Goal: Task Accomplishment & Management: Manage account settings

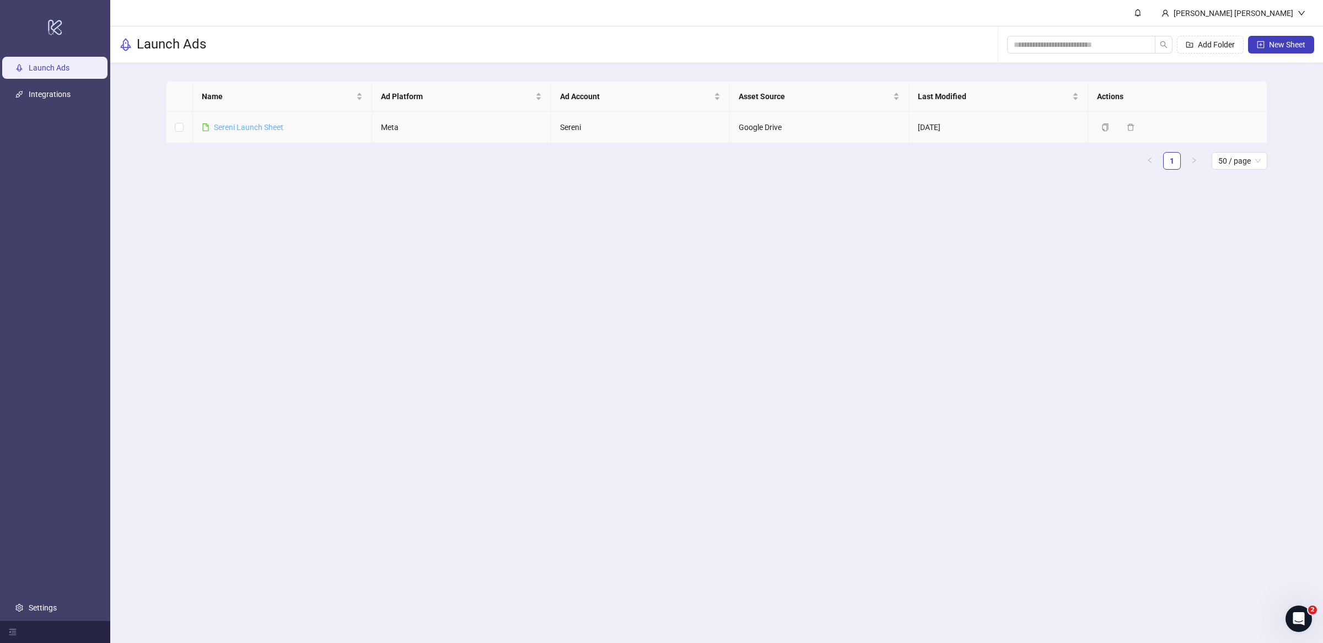
click at [267, 130] on link "Sereni Launch Sheet" at bounding box center [248, 127] width 69 height 9
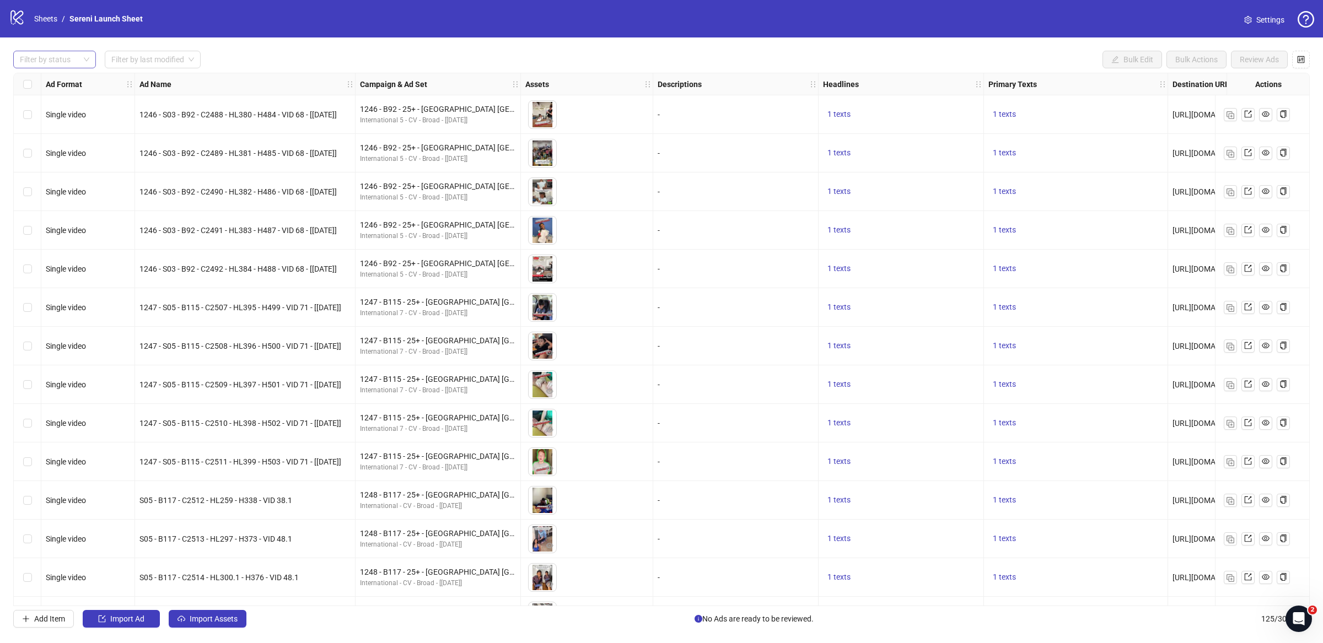
click at [72, 66] on div at bounding box center [48, 59] width 67 height 15
click at [44, 83] on div "Draft" at bounding box center [54, 82] width 65 height 12
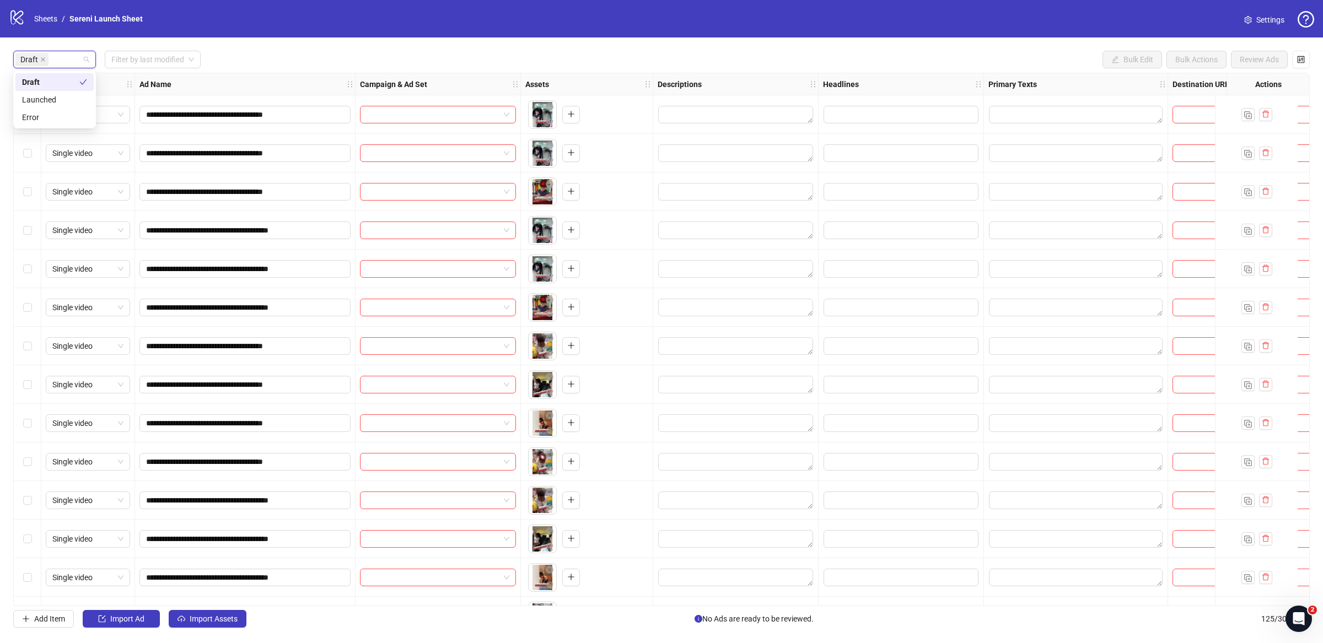
click at [286, 40] on div "**********" at bounding box center [661, 338] width 1323 height 603
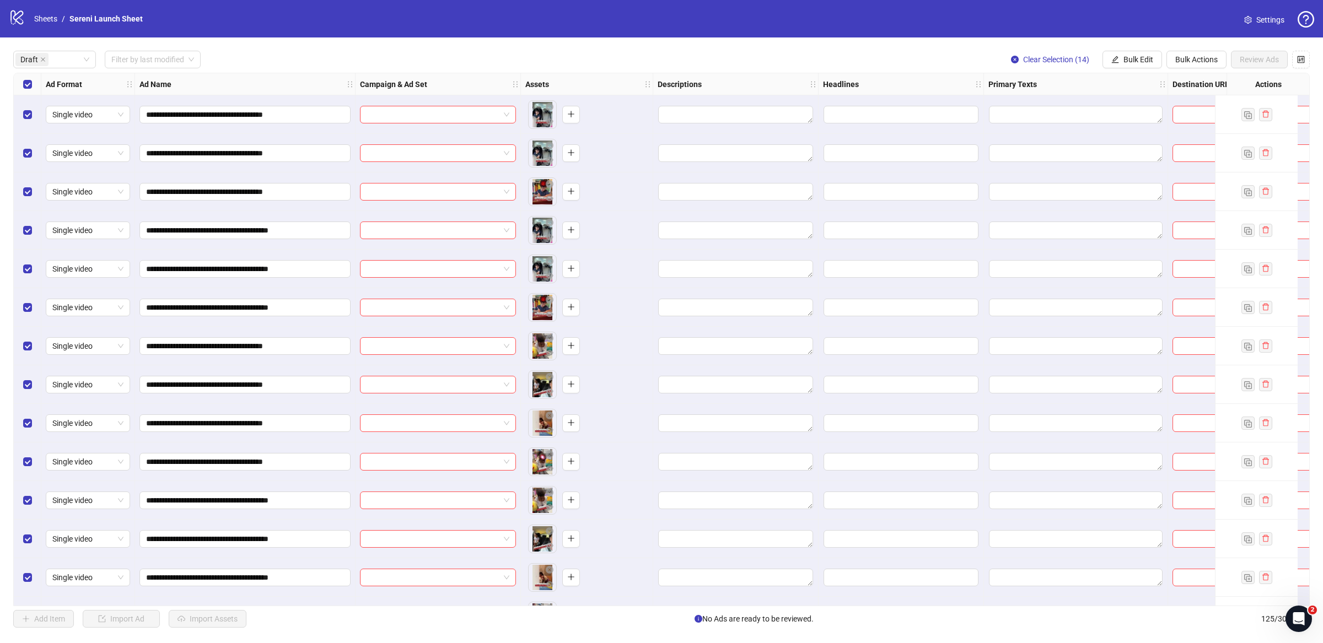
click at [846, 107] on div at bounding box center [1256, 114] width 83 height 39
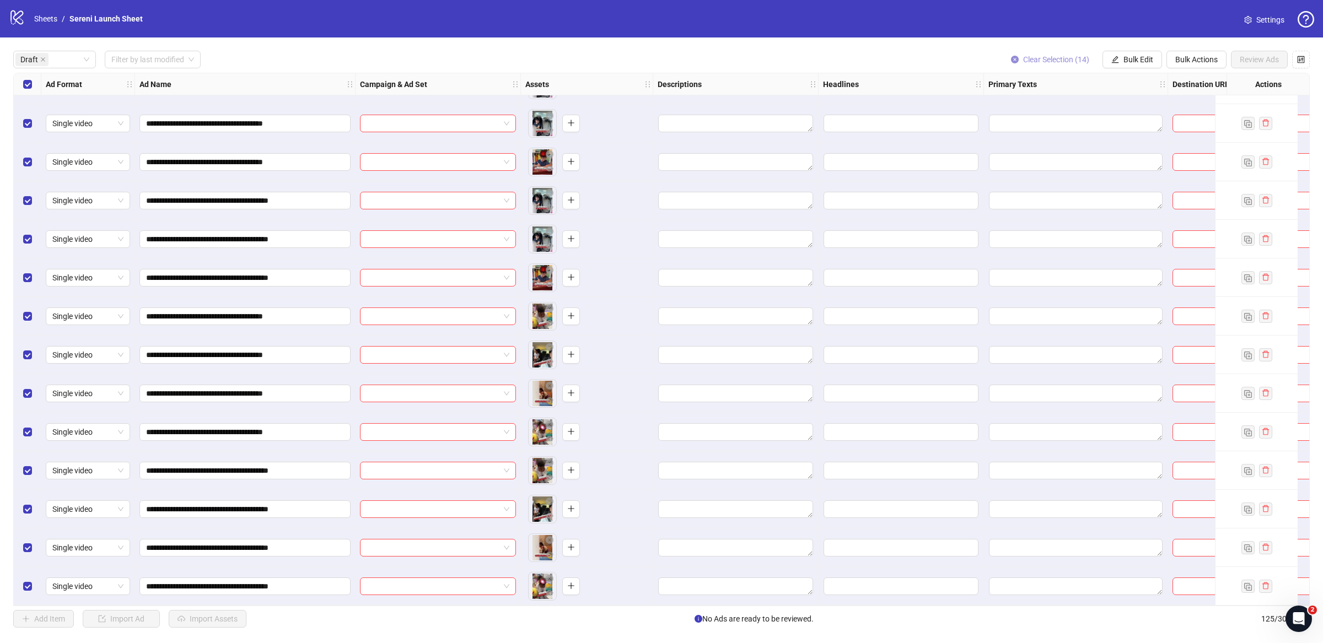
click at [846, 60] on span "Clear Selection (14)" at bounding box center [1056, 59] width 66 height 9
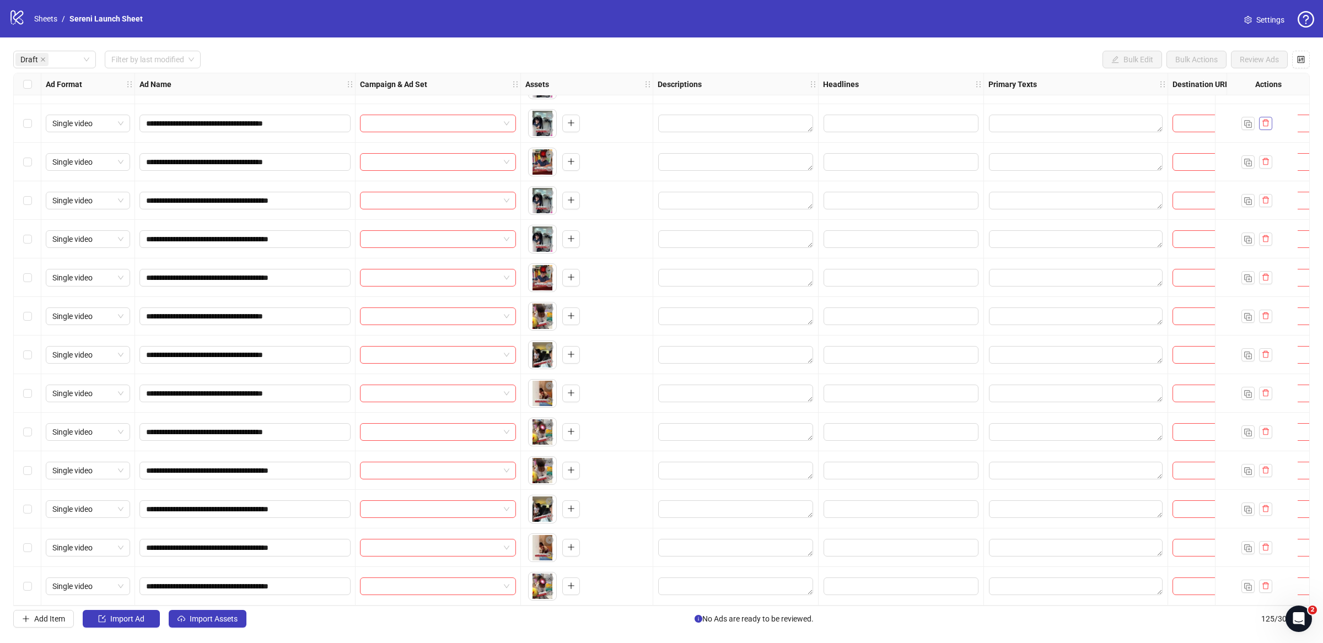
click at [846, 122] on span "button" at bounding box center [1265, 122] width 8 height 9
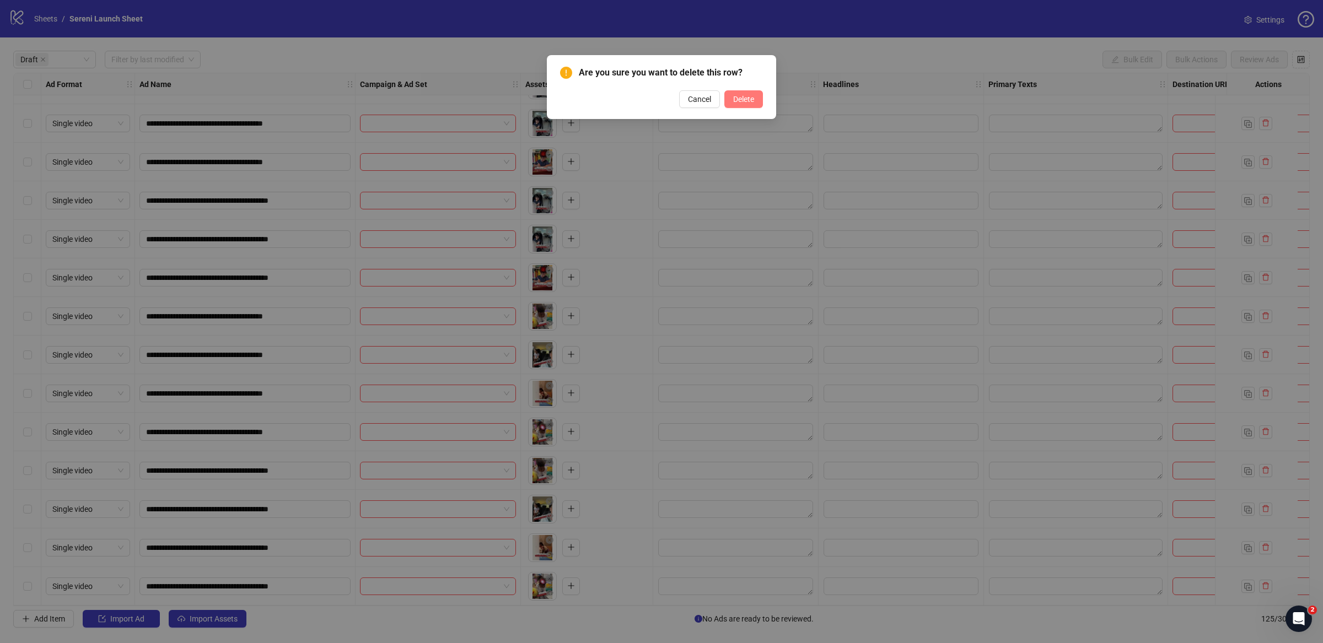
click at [749, 103] on span "Delete" at bounding box center [743, 99] width 21 height 9
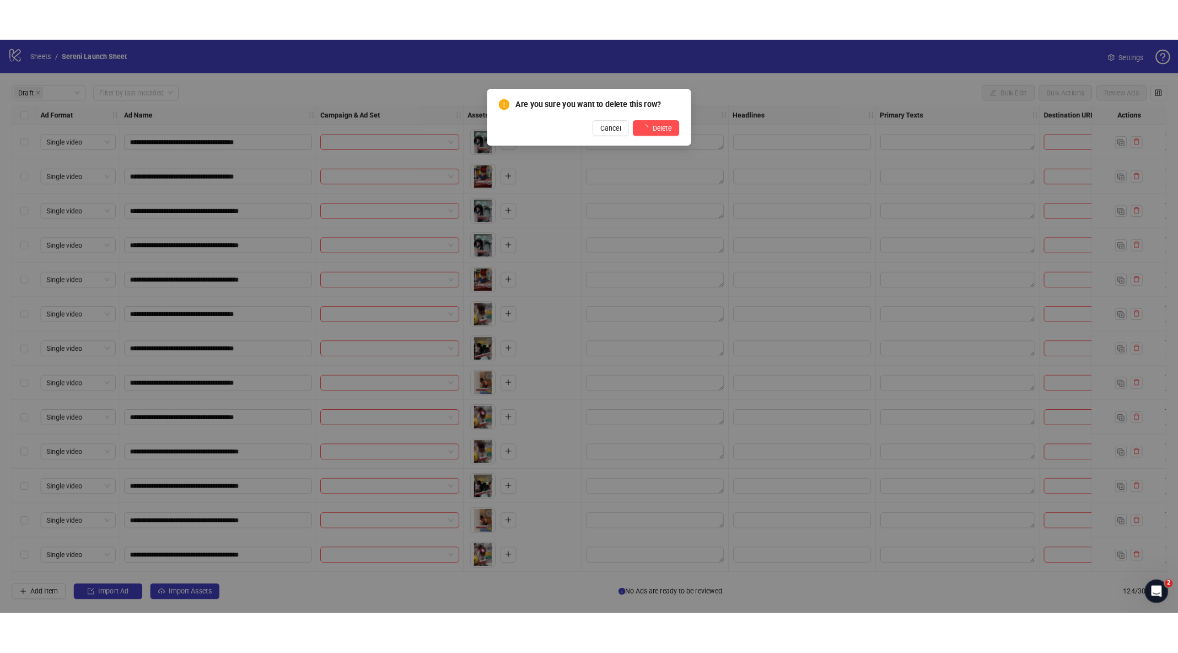
scroll to position [0, 0]
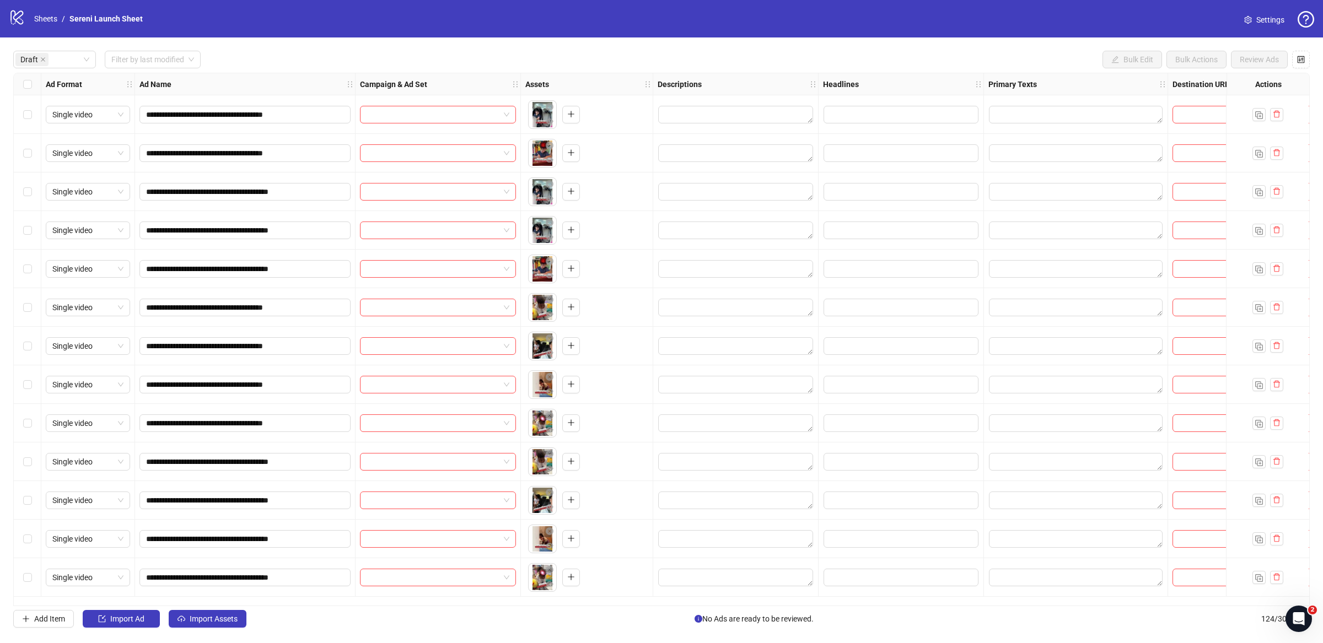
click at [846, 120] on div at bounding box center [1267, 114] width 31 height 13
click at [846, 117] on icon "delete" at bounding box center [1277, 114] width 8 height 8
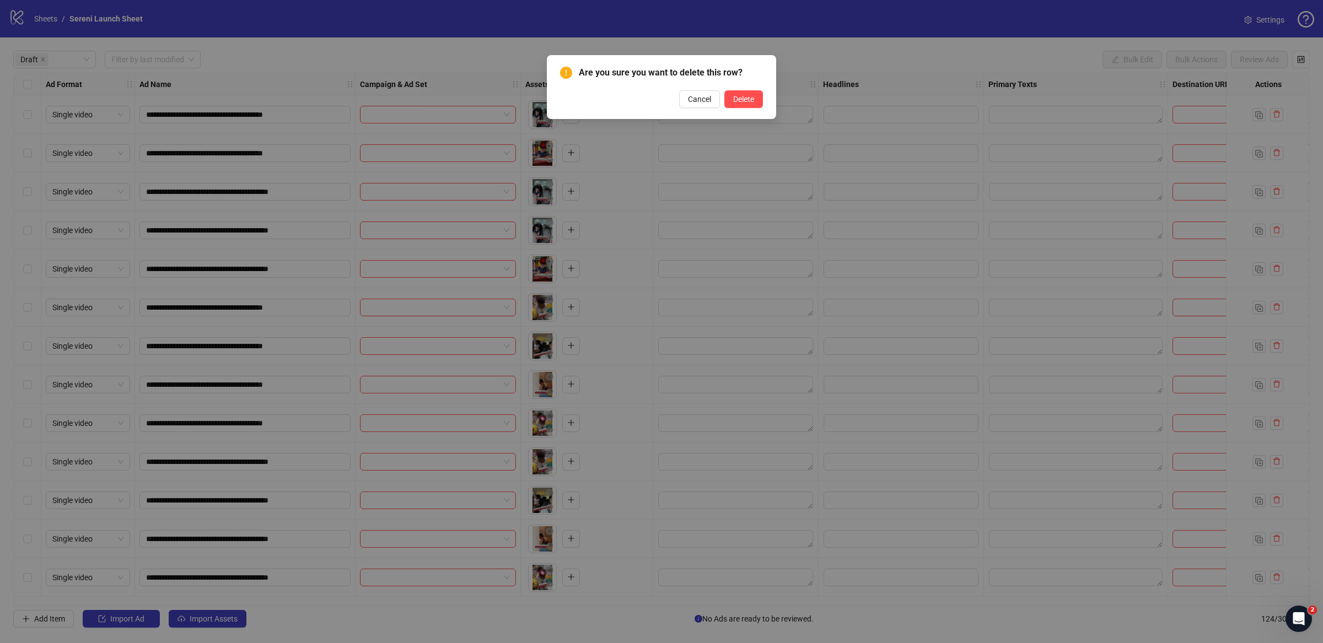
click at [757, 108] on div "Are you sure you want to delete this row? Cancel Delete" at bounding box center [661, 87] width 229 height 64
click at [757, 101] on button "Delete" at bounding box center [743, 99] width 39 height 18
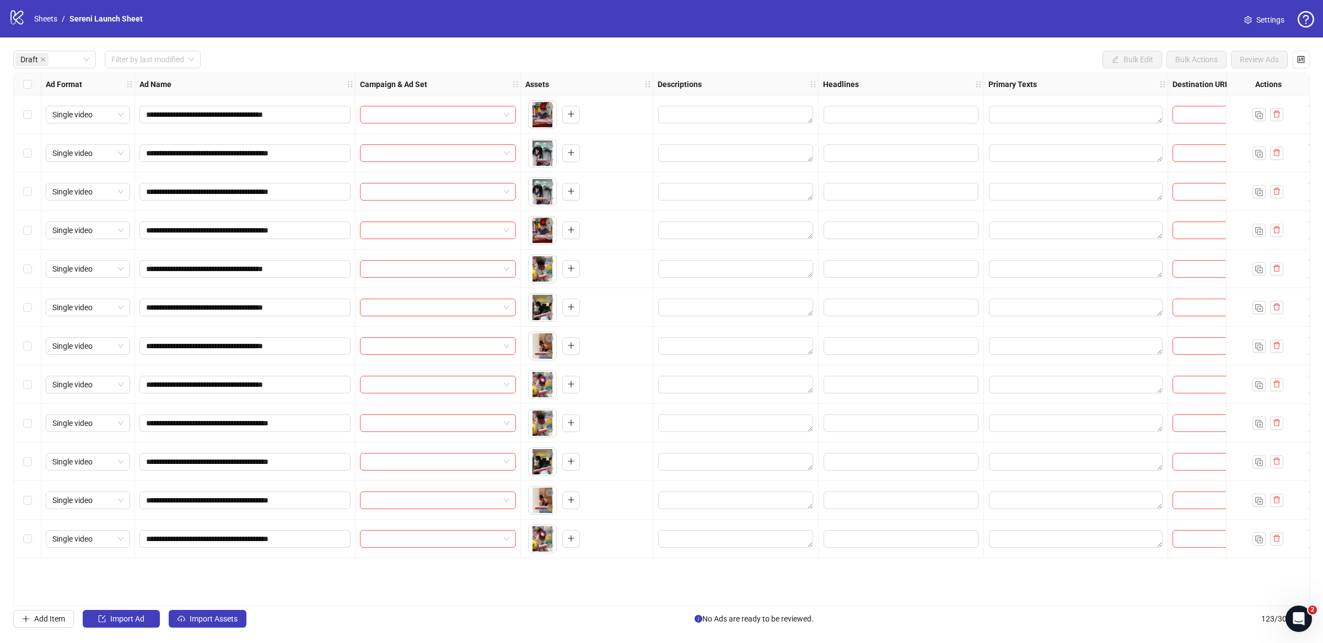
click at [846, 111] on div at bounding box center [1267, 114] width 83 height 39
click at [846, 116] on button "button" at bounding box center [1276, 114] width 13 height 13
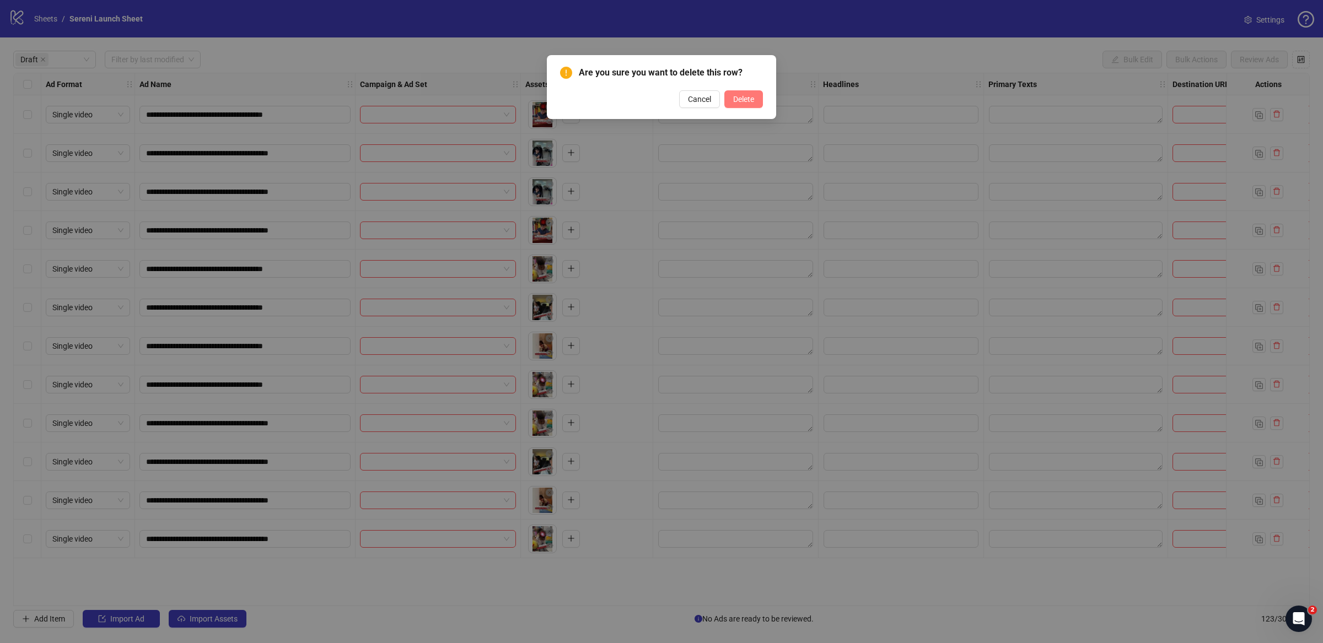
click at [746, 98] on span "Delete" at bounding box center [743, 99] width 21 height 9
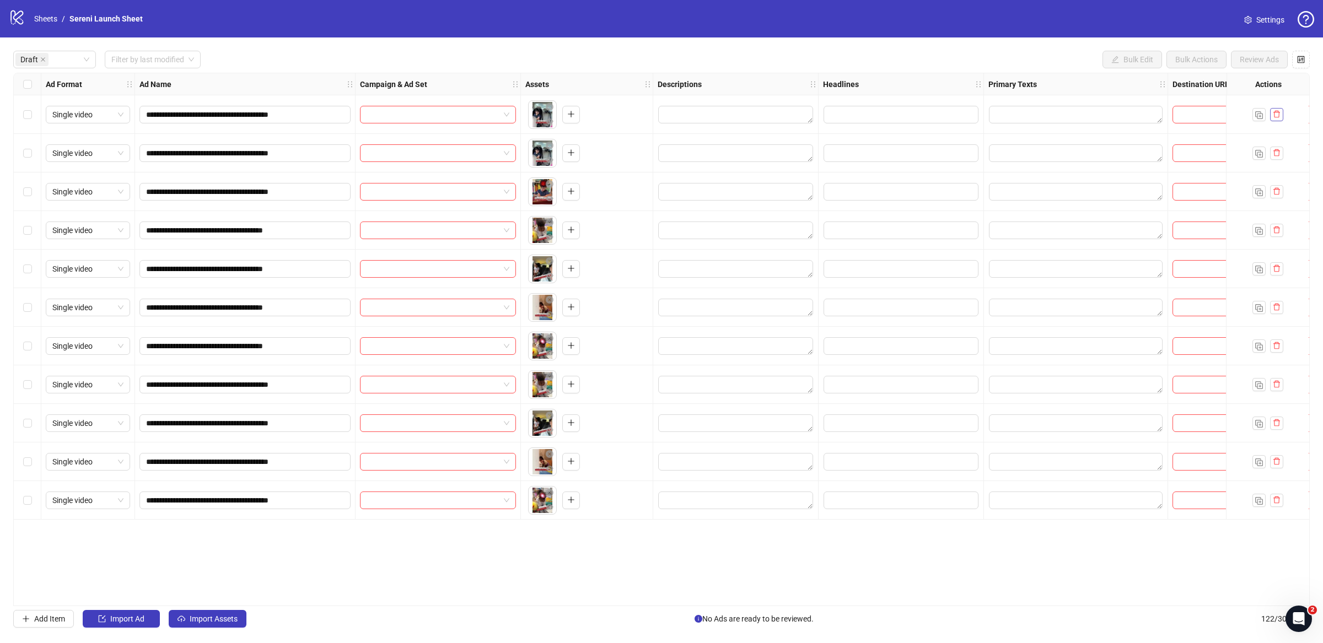
click at [846, 118] on span "button" at bounding box center [1277, 114] width 8 height 9
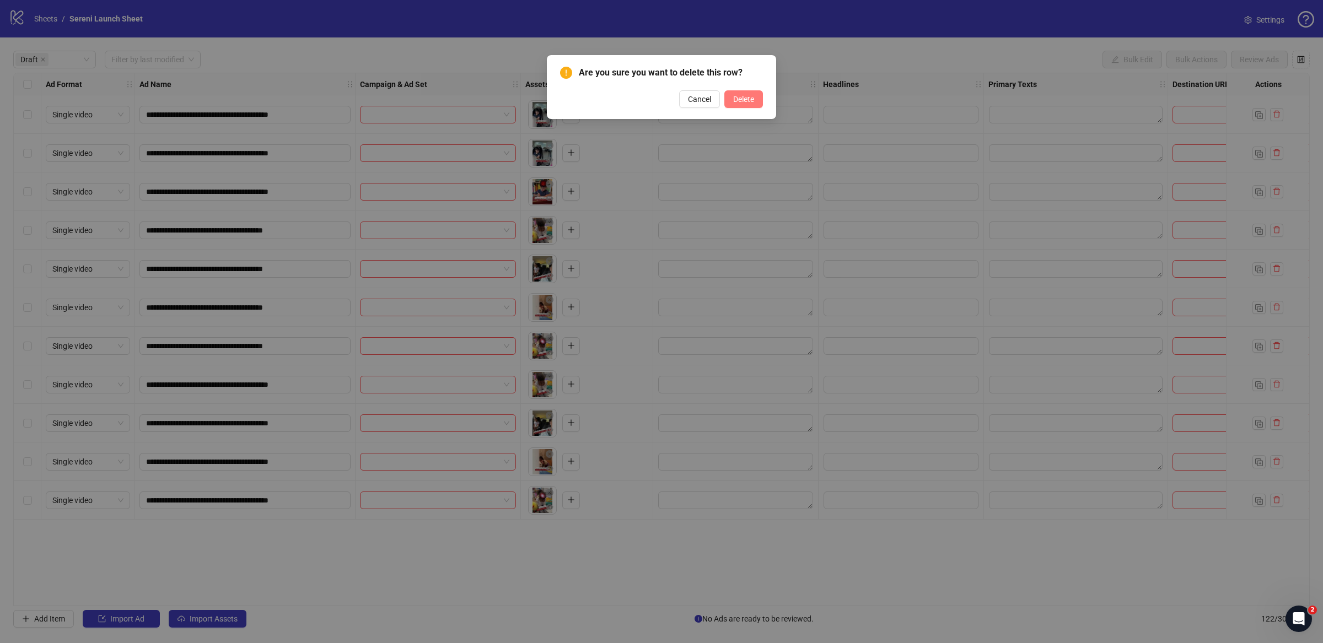
click at [740, 99] on span "Delete" at bounding box center [743, 99] width 21 height 9
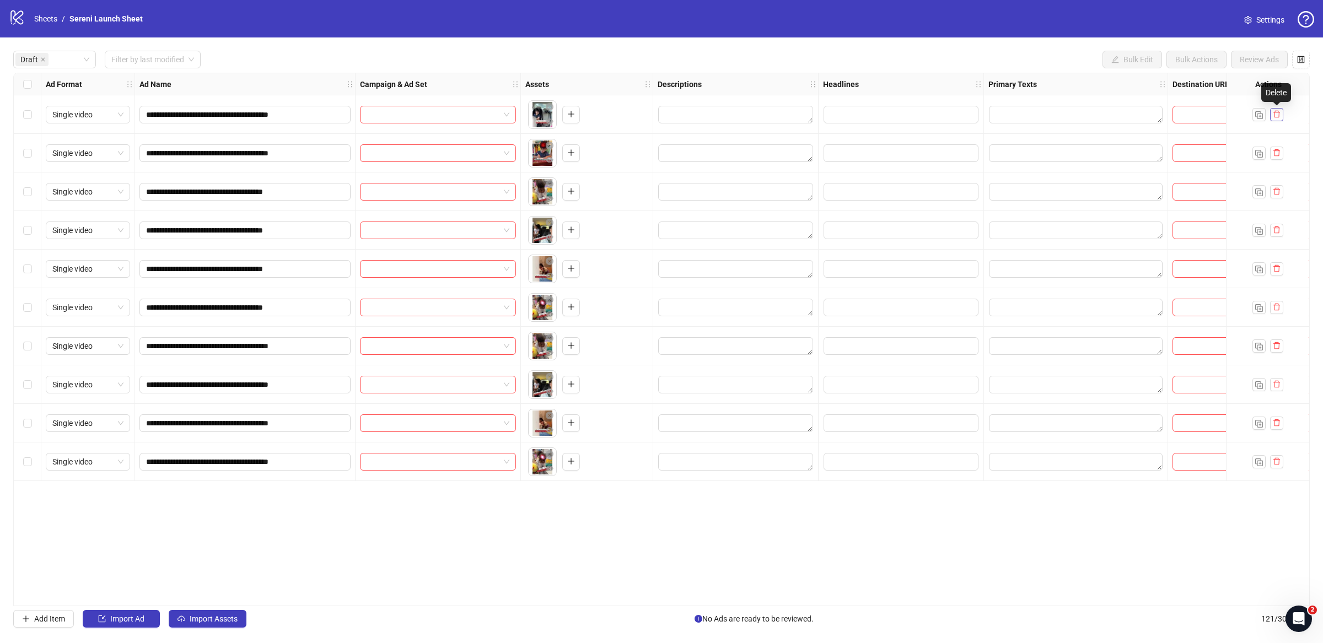
click at [846, 113] on icon "delete" at bounding box center [1277, 114] width 8 height 8
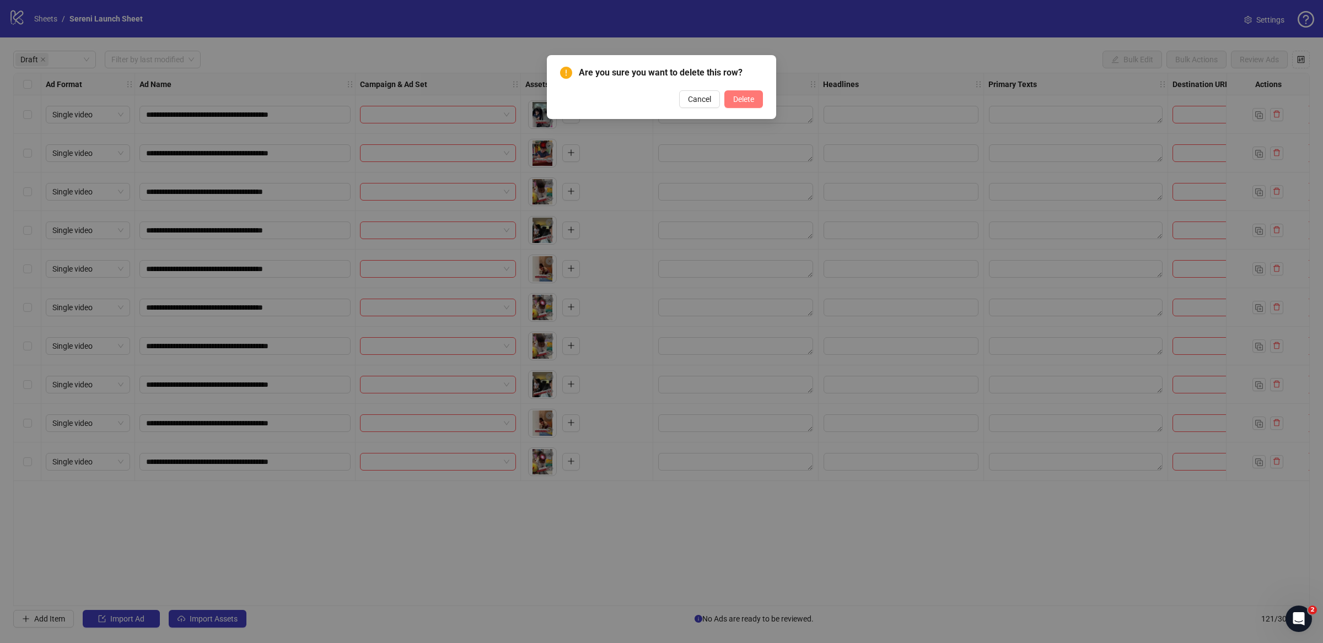
click at [746, 98] on span "Delete" at bounding box center [743, 99] width 21 height 9
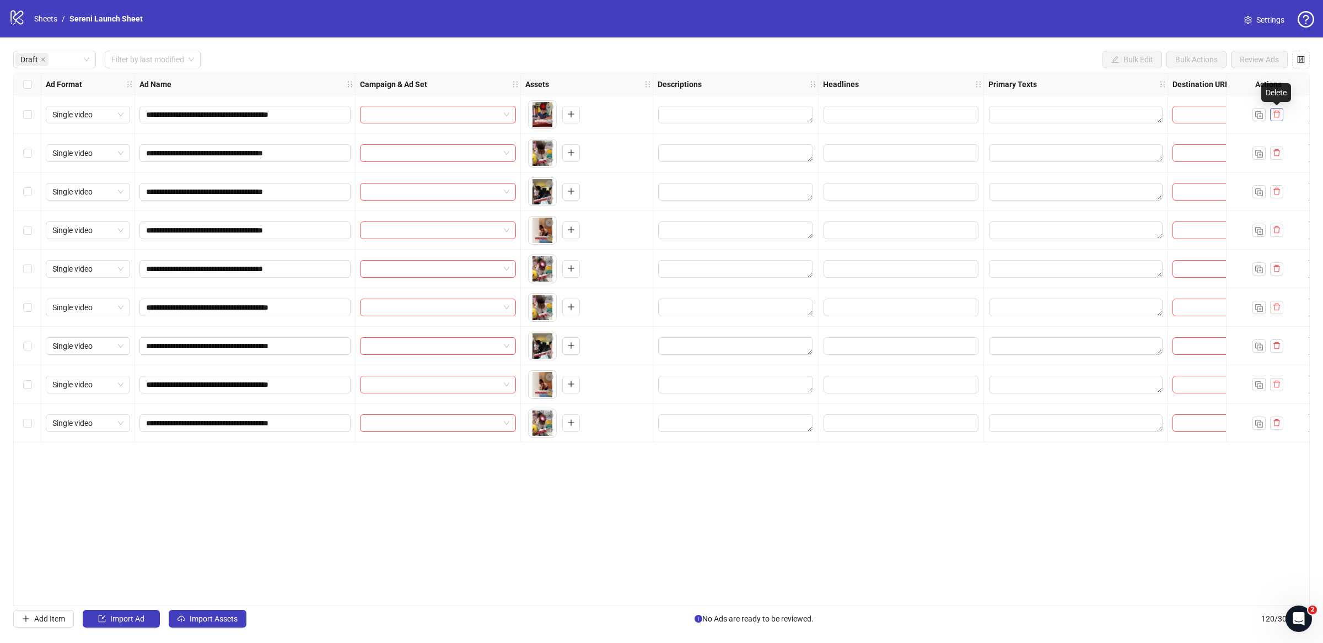
click at [846, 116] on icon "delete" at bounding box center [1277, 114] width 8 height 8
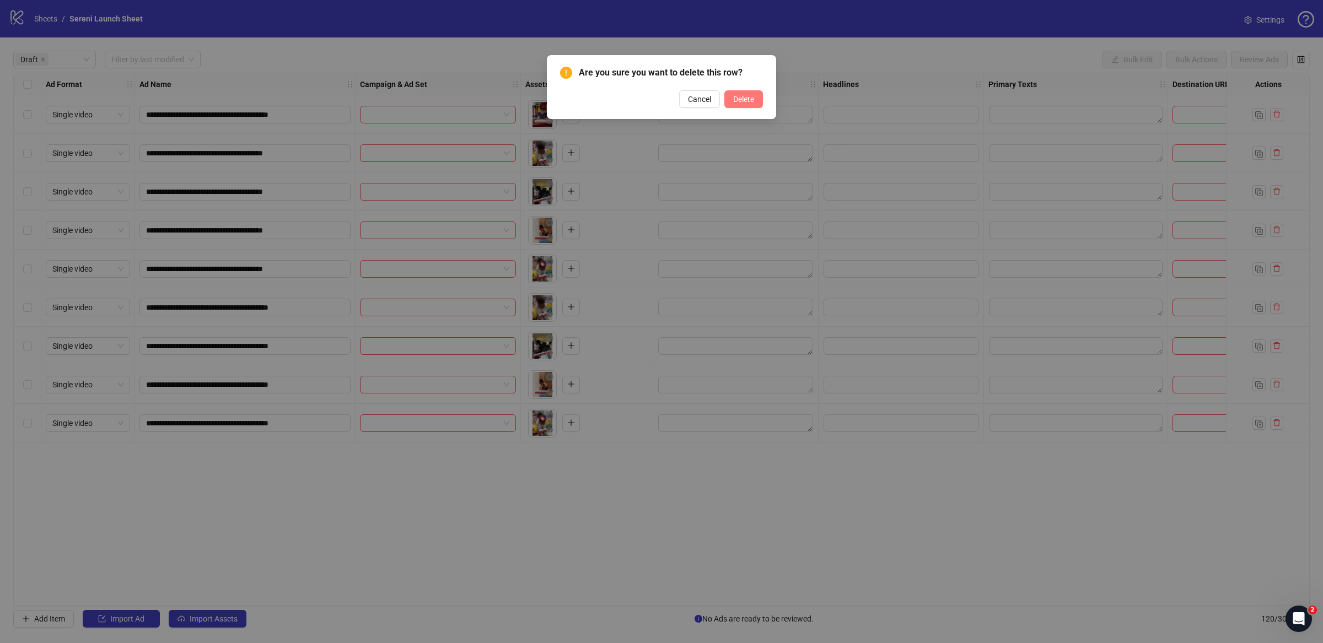
click at [745, 100] on span "Delete" at bounding box center [743, 99] width 21 height 9
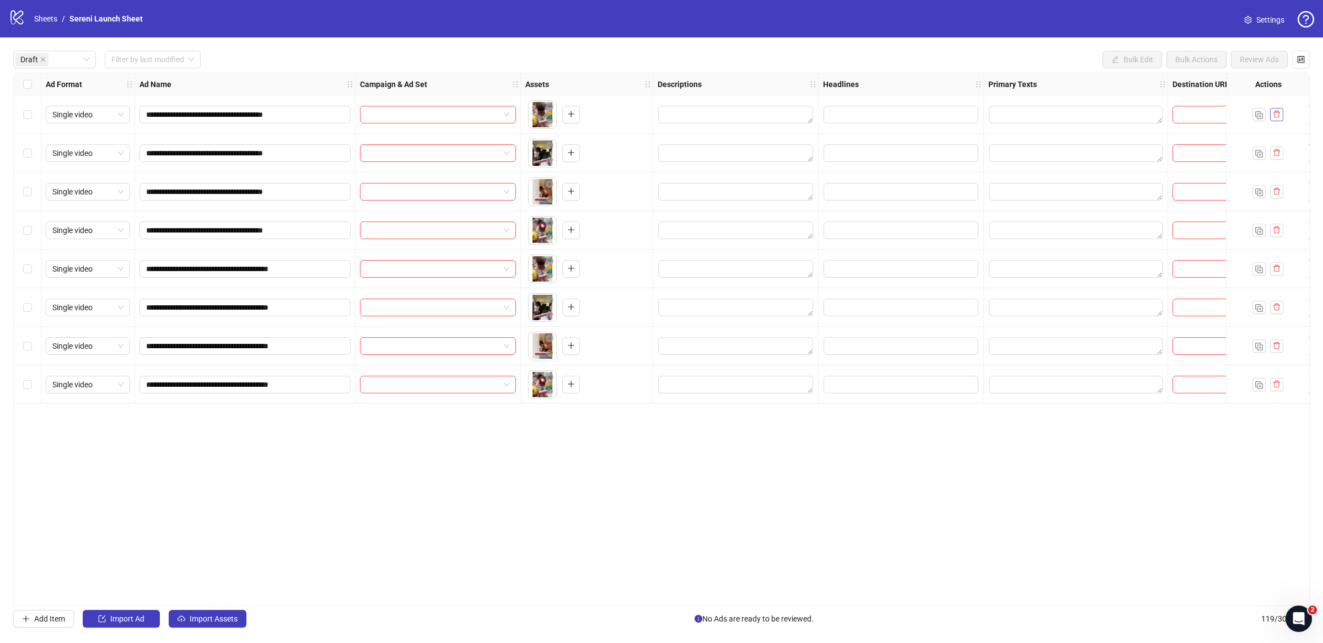
click at [846, 117] on icon "delete" at bounding box center [1276, 114] width 7 height 7
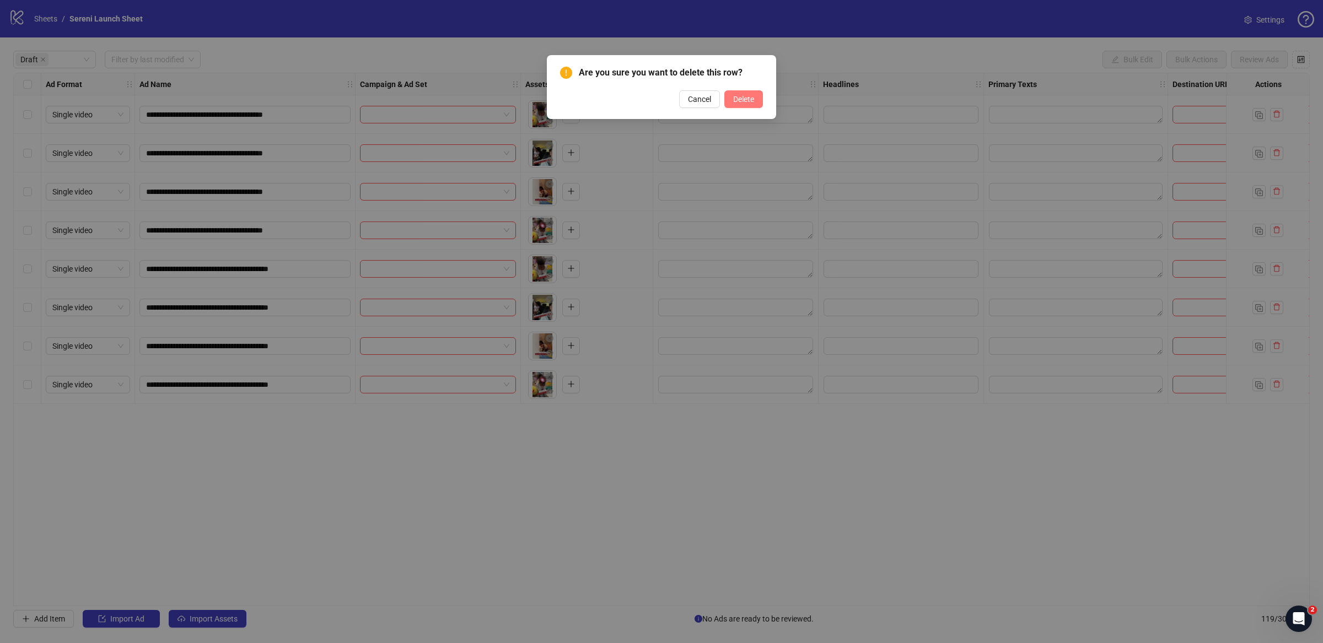
click at [744, 105] on button "Delete" at bounding box center [743, 99] width 39 height 18
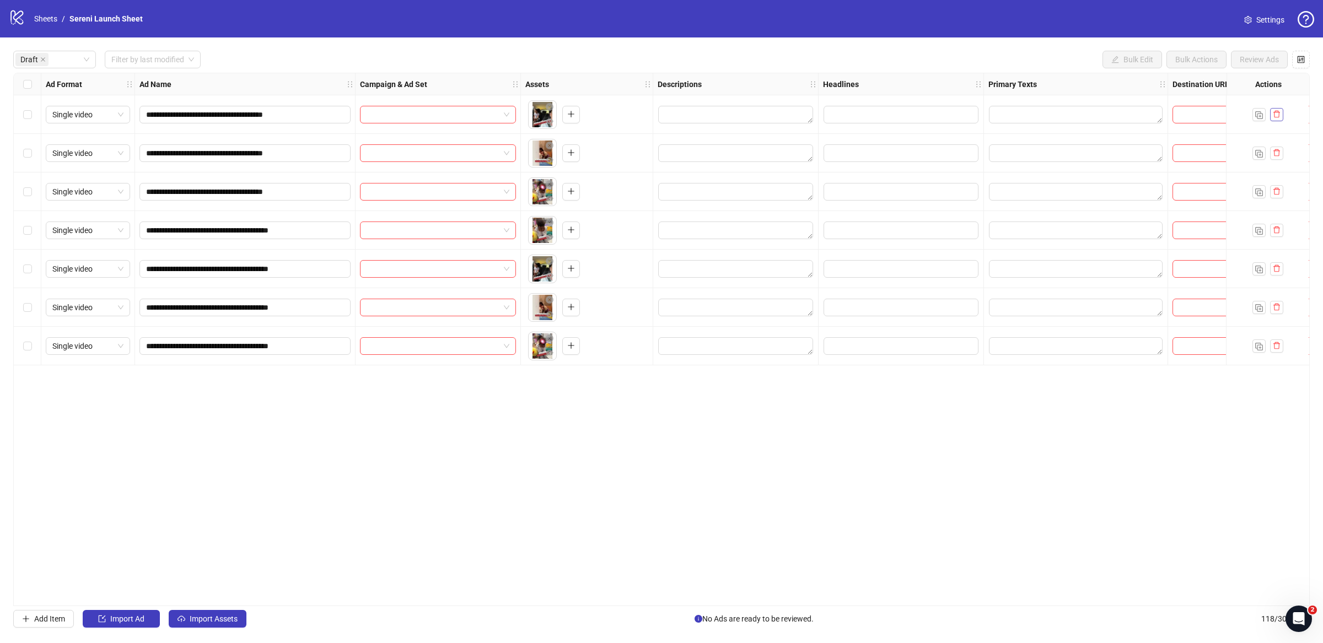
click at [846, 117] on button "button" at bounding box center [1276, 114] width 13 height 13
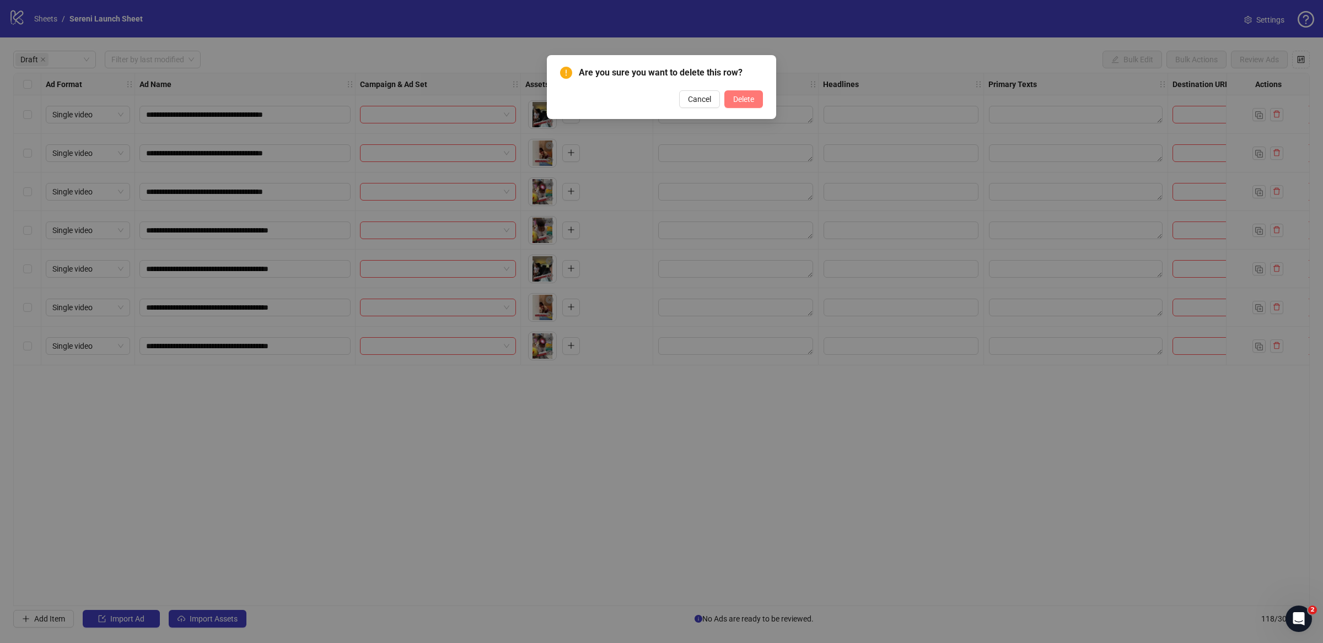
click at [755, 99] on button "Delete" at bounding box center [743, 99] width 39 height 18
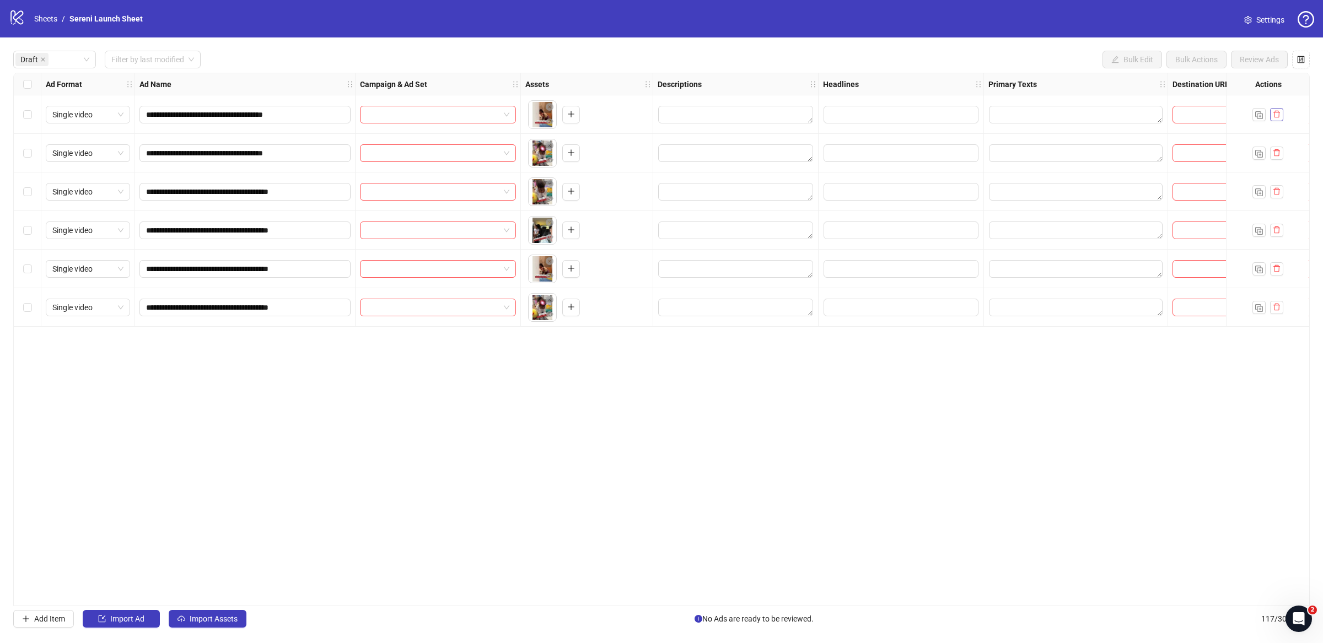
click at [846, 118] on icon "delete" at bounding box center [1277, 114] width 8 height 8
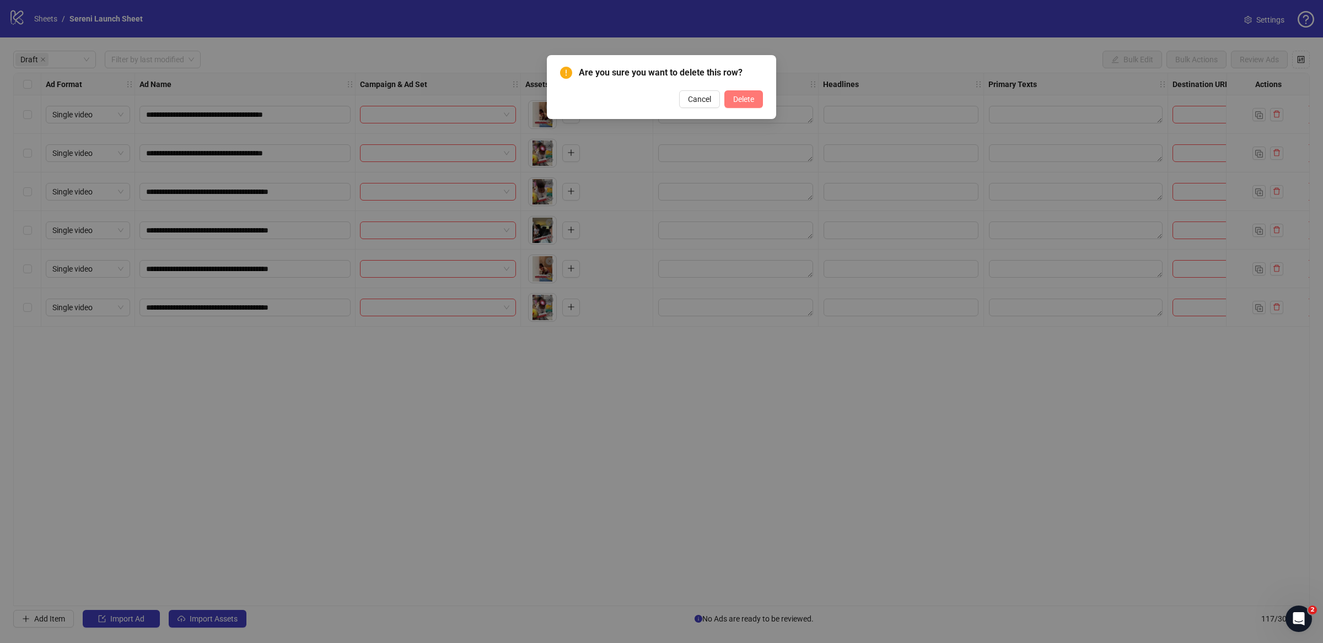
click at [753, 100] on span "Delete" at bounding box center [743, 99] width 21 height 9
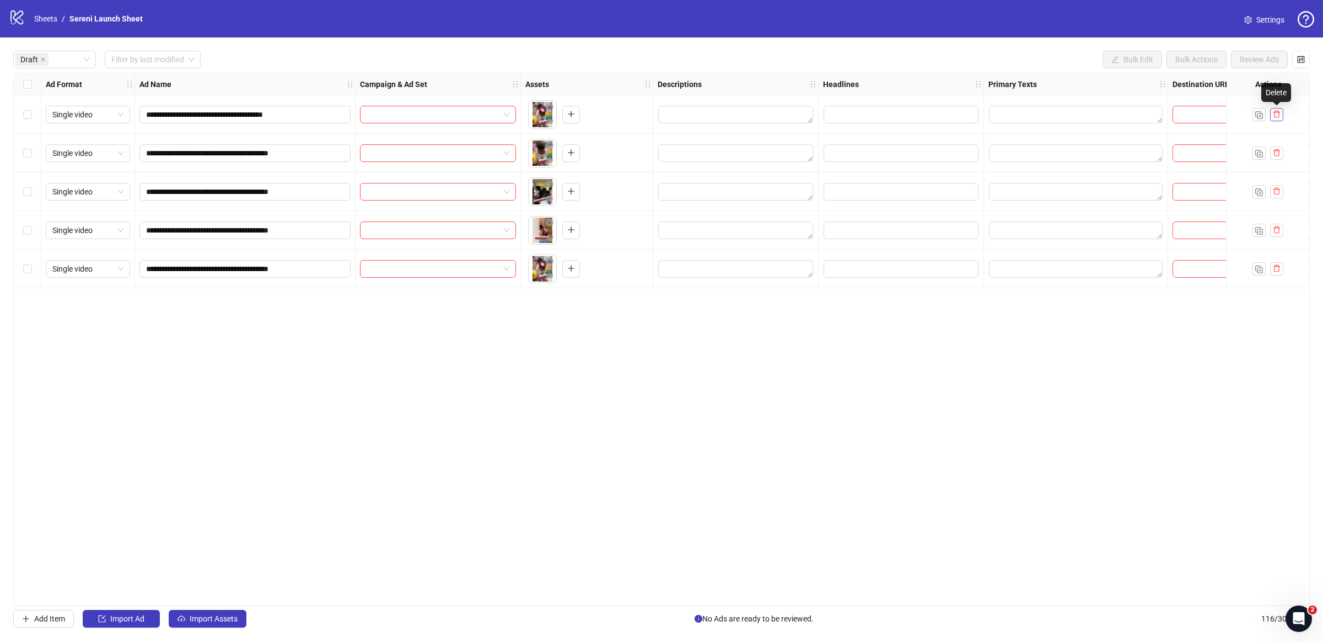
click at [846, 112] on button "button" at bounding box center [1276, 114] width 13 height 13
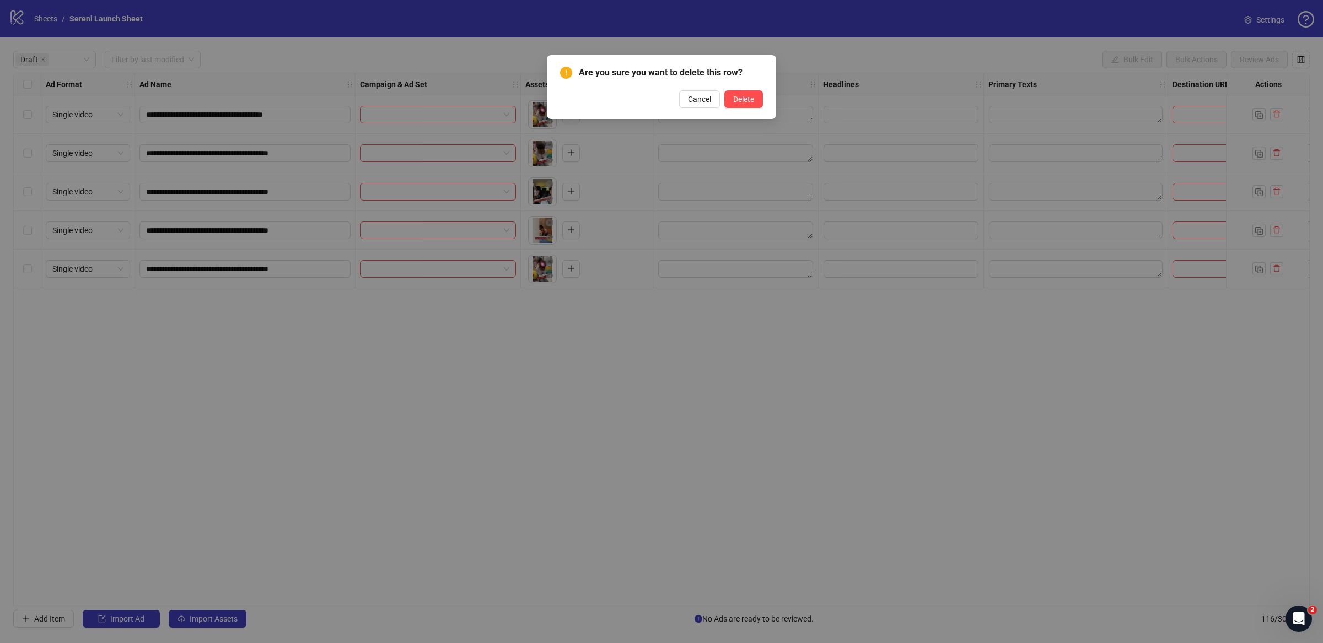
click at [738, 114] on div "Are you sure you want to delete this row? Cancel Delete" at bounding box center [661, 87] width 229 height 64
click at [740, 104] on button "Delete" at bounding box center [743, 99] width 39 height 18
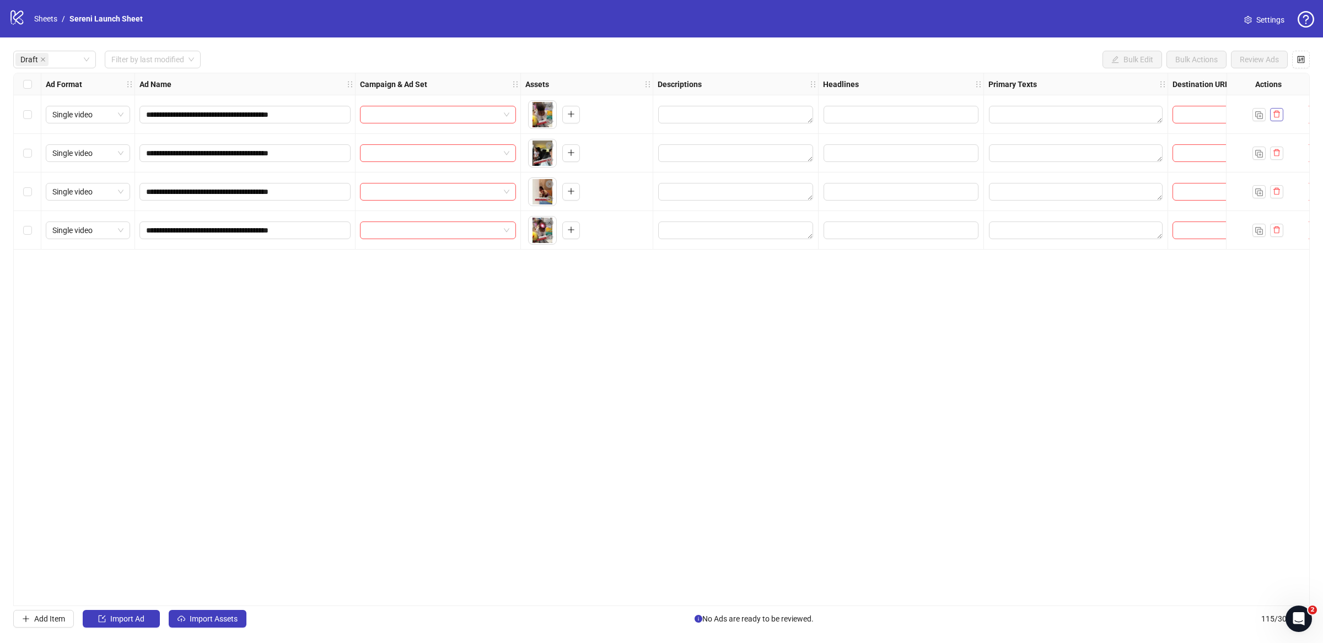
click at [846, 120] on button "button" at bounding box center [1276, 114] width 13 height 13
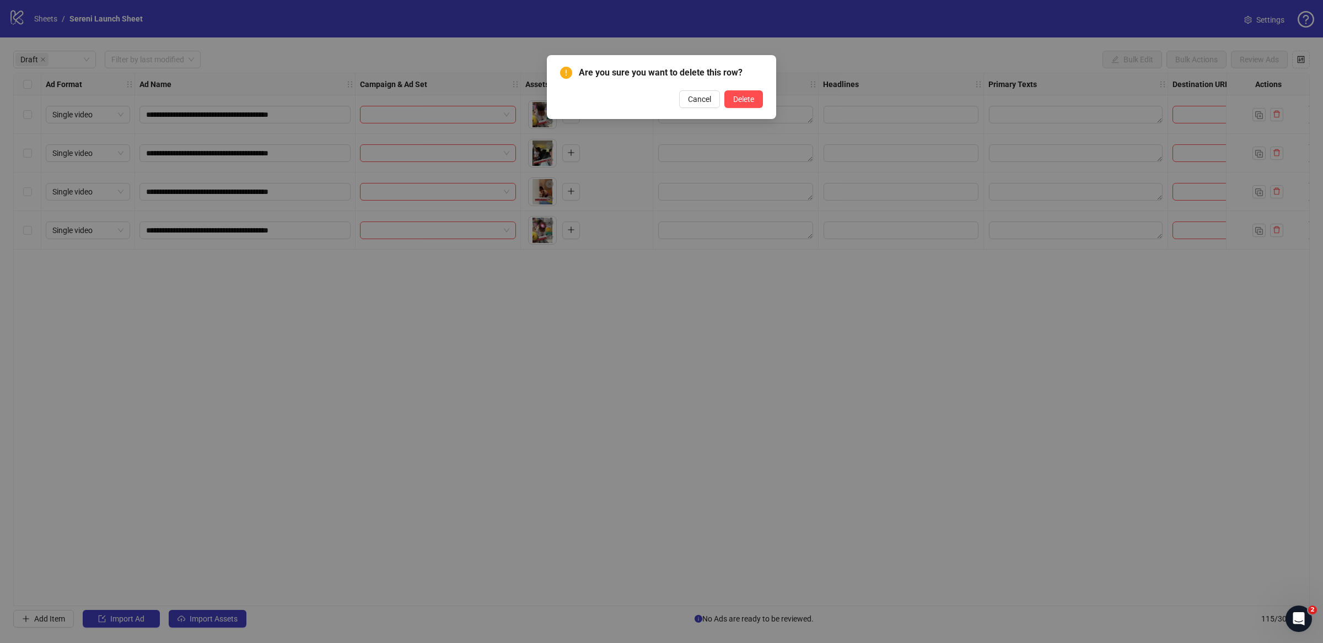
click at [742, 110] on div "Are you sure you want to delete this row? Cancel Delete" at bounding box center [661, 87] width 229 height 64
click at [744, 106] on button "Delete" at bounding box center [743, 99] width 39 height 18
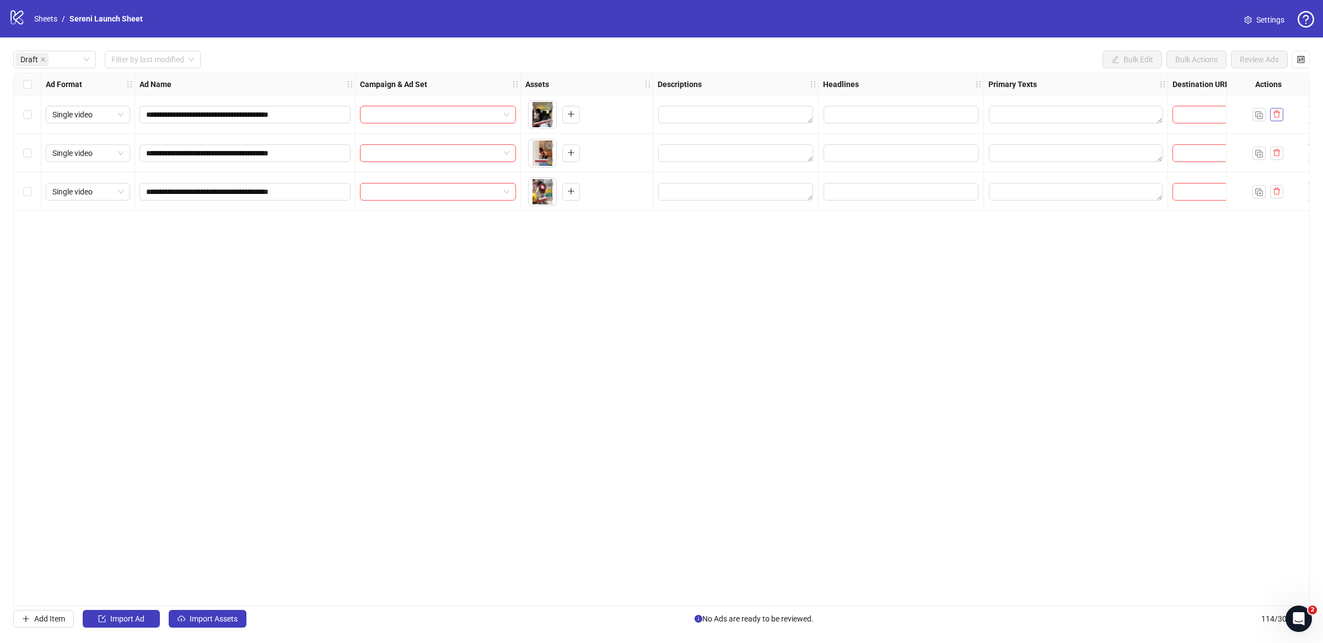
click at [846, 111] on icon "delete" at bounding box center [1276, 114] width 7 height 7
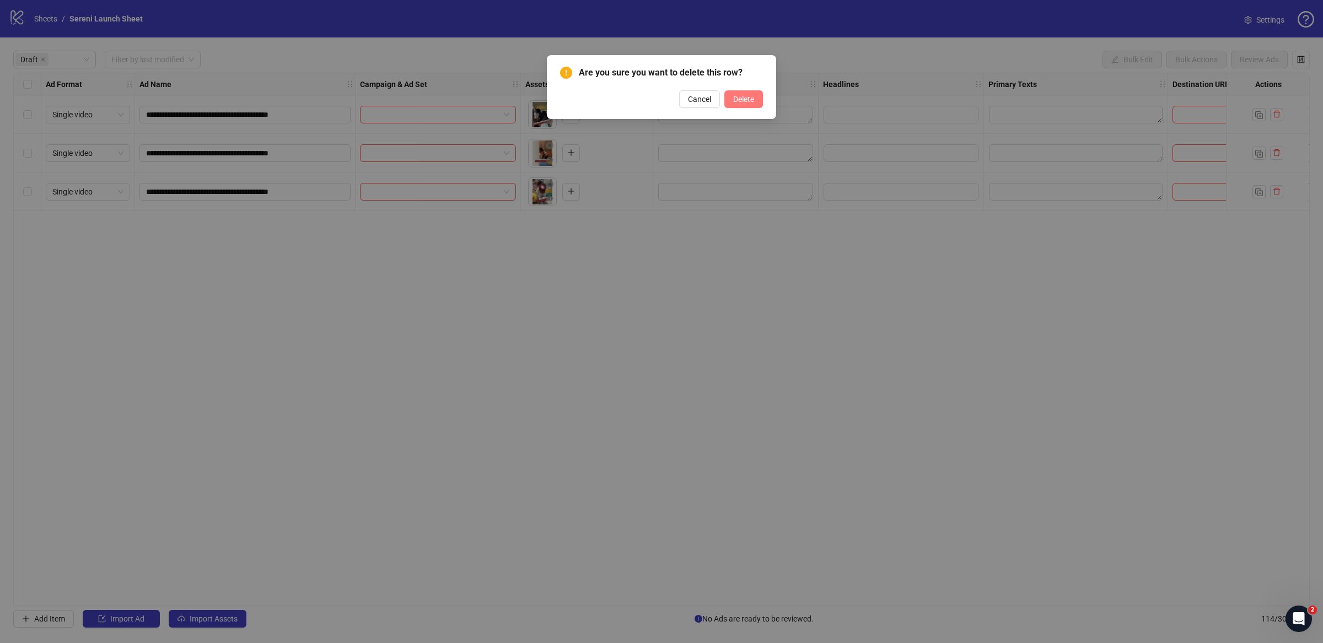
click at [735, 104] on button "Delete" at bounding box center [743, 99] width 39 height 18
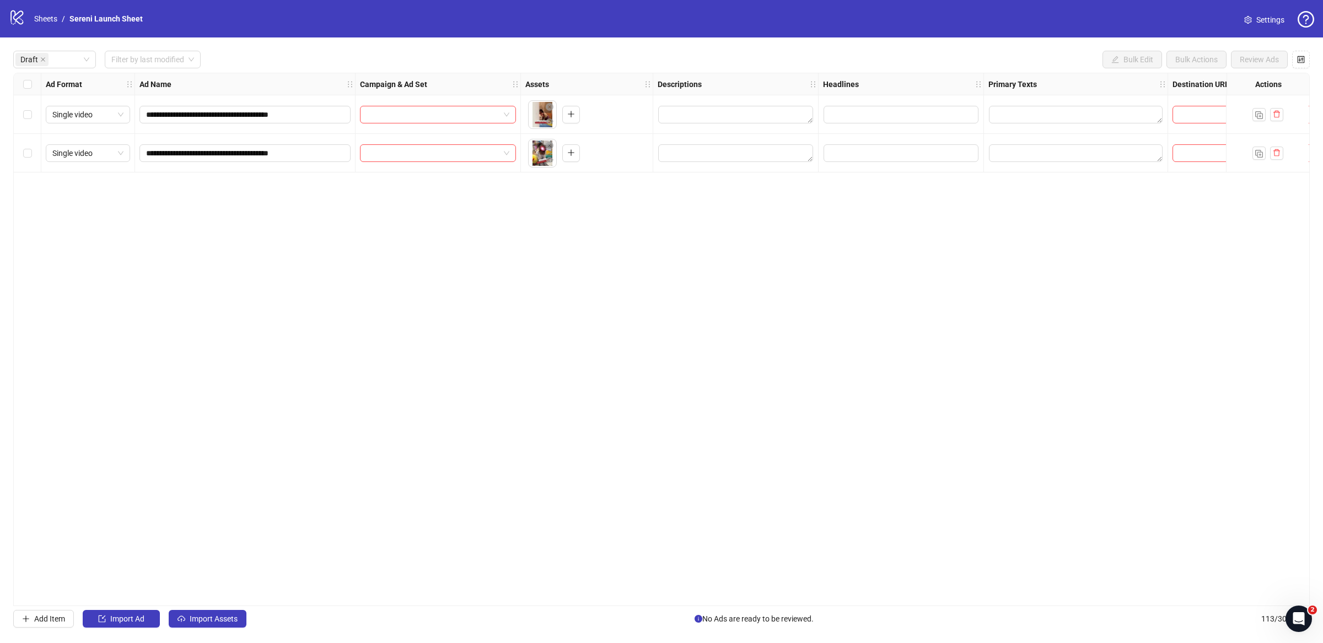
click at [846, 116] on div at bounding box center [1267, 114] width 83 height 39
click at [846, 116] on button "button" at bounding box center [1276, 114] width 13 height 13
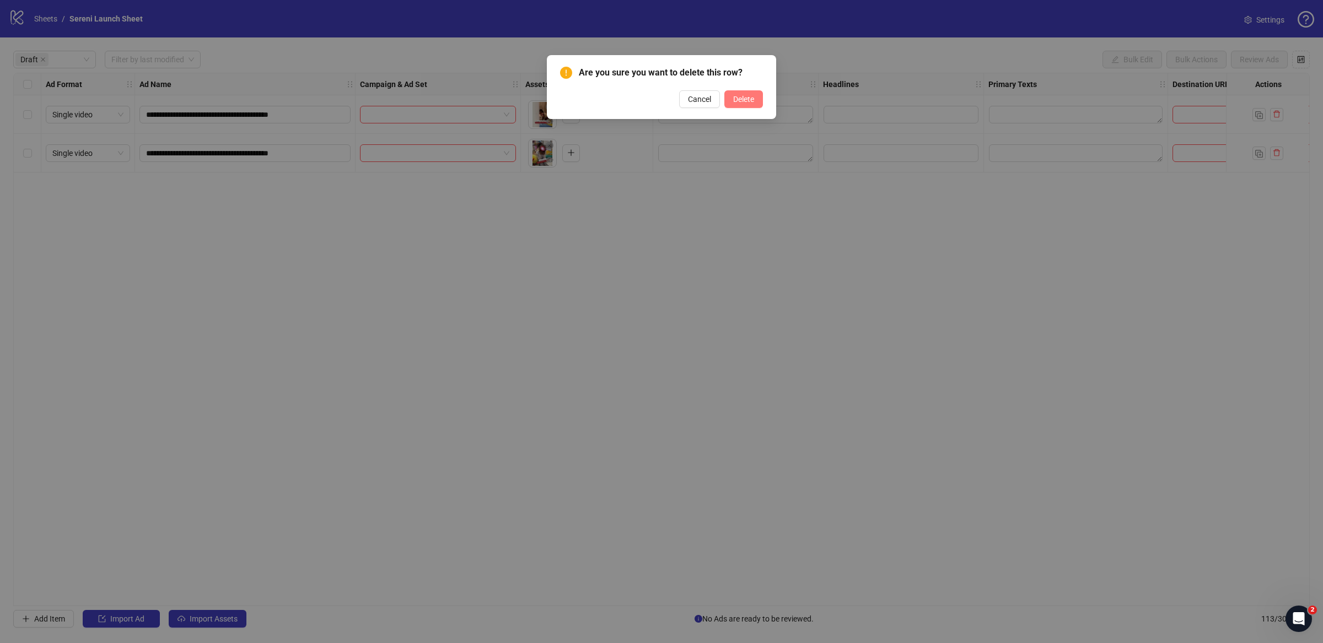
click at [731, 93] on button "Delete" at bounding box center [743, 99] width 39 height 18
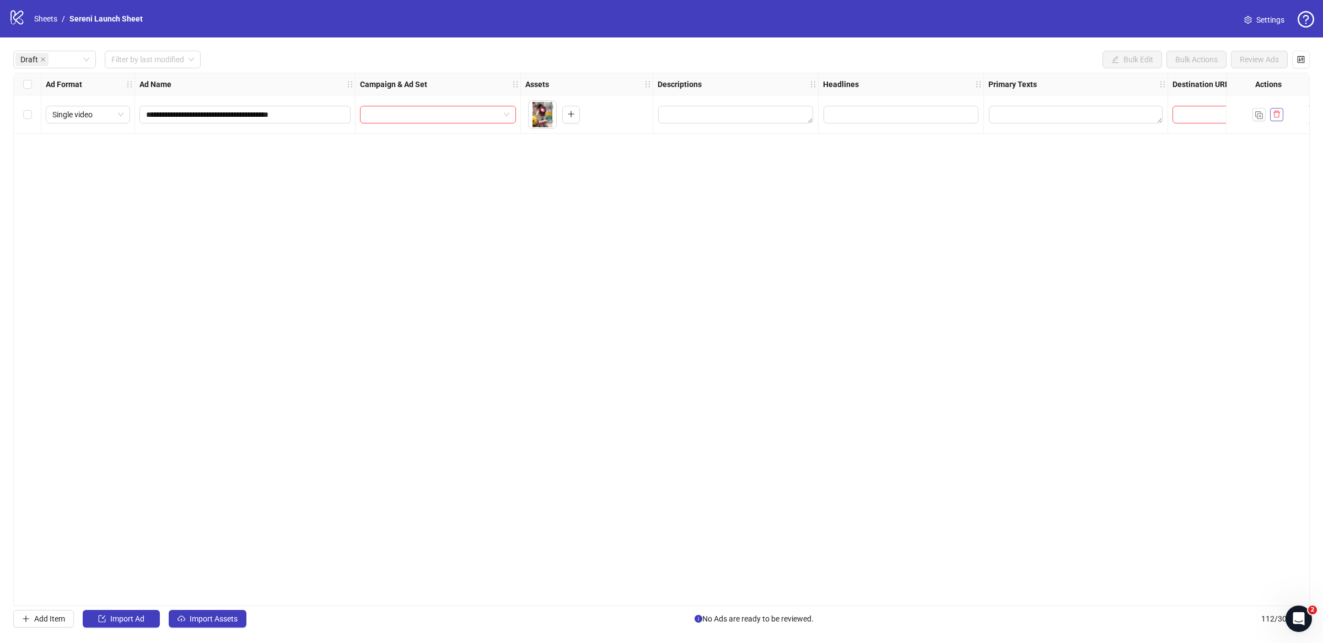
click at [846, 115] on button "button" at bounding box center [1276, 114] width 13 height 13
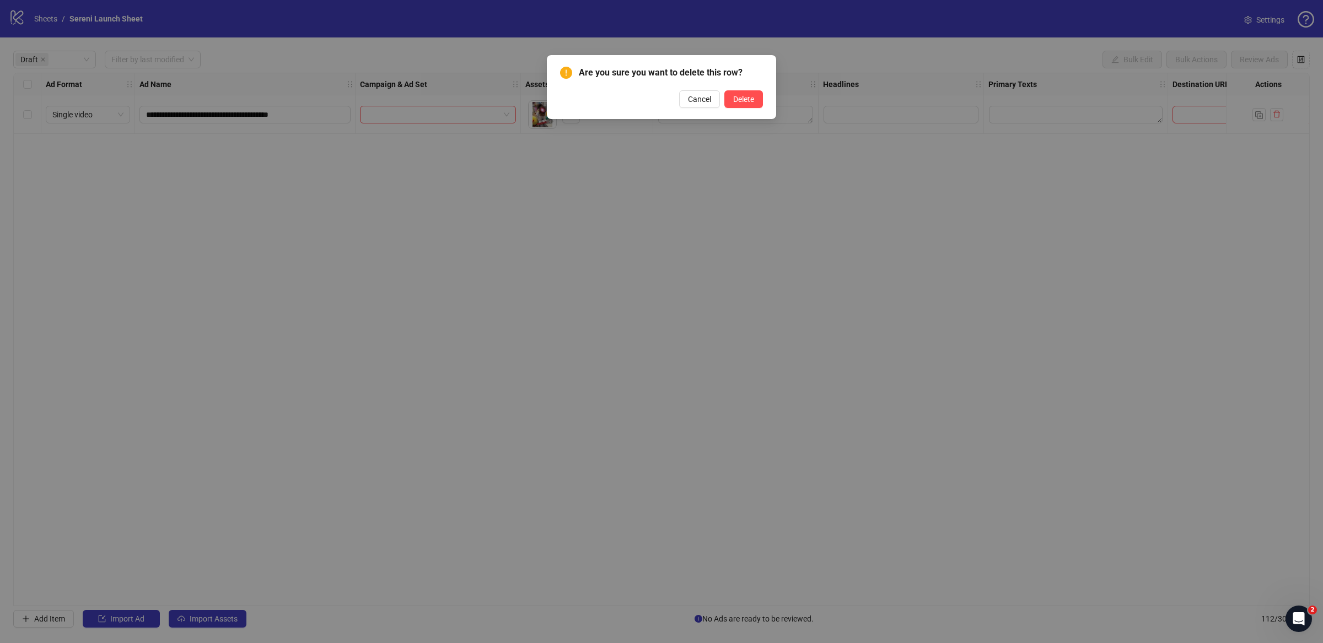
click at [768, 104] on div "Are you sure you want to delete this row? Cancel Delete" at bounding box center [661, 87] width 229 height 64
click at [744, 100] on span "Delete" at bounding box center [743, 99] width 21 height 9
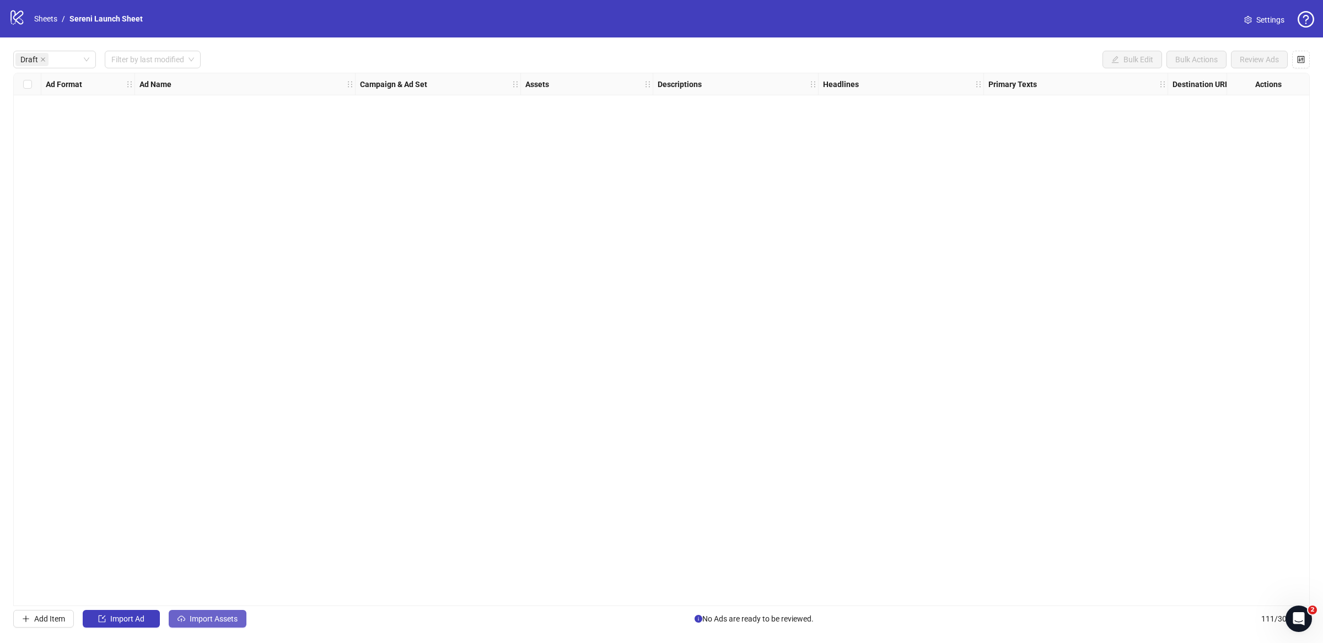
click at [210, 411] on span "Import Assets" at bounding box center [214, 618] width 48 height 9
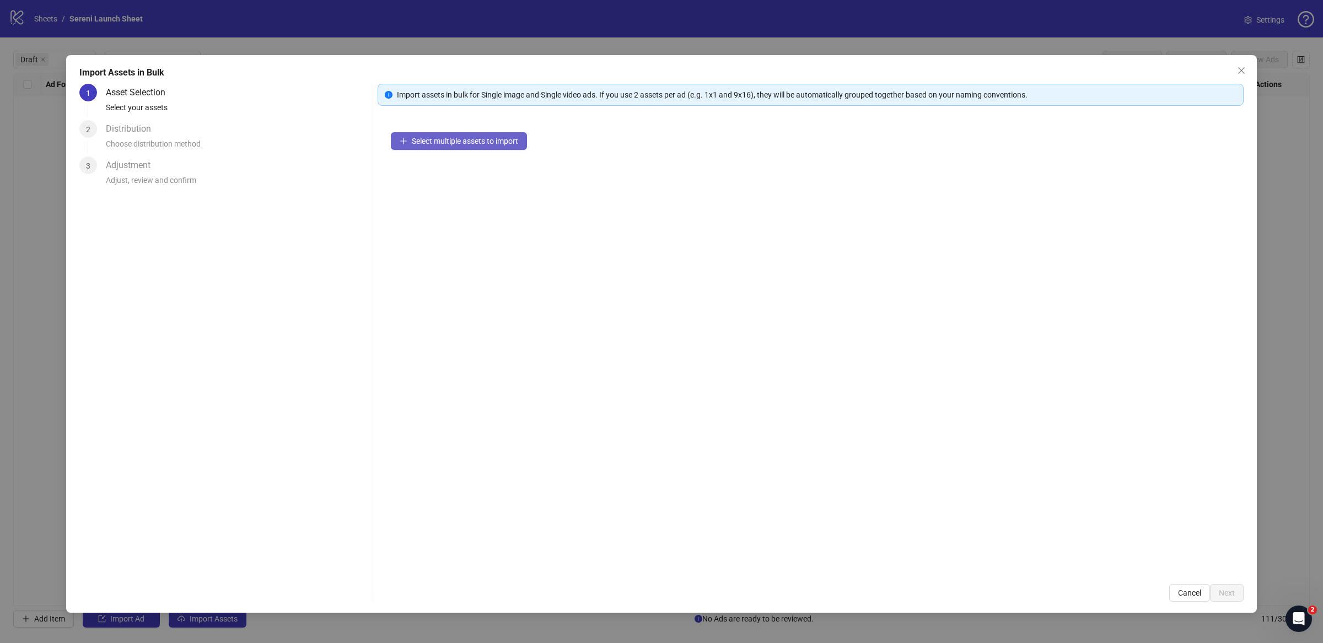
click at [454, 140] on span "Select multiple assets to import" at bounding box center [465, 141] width 106 height 9
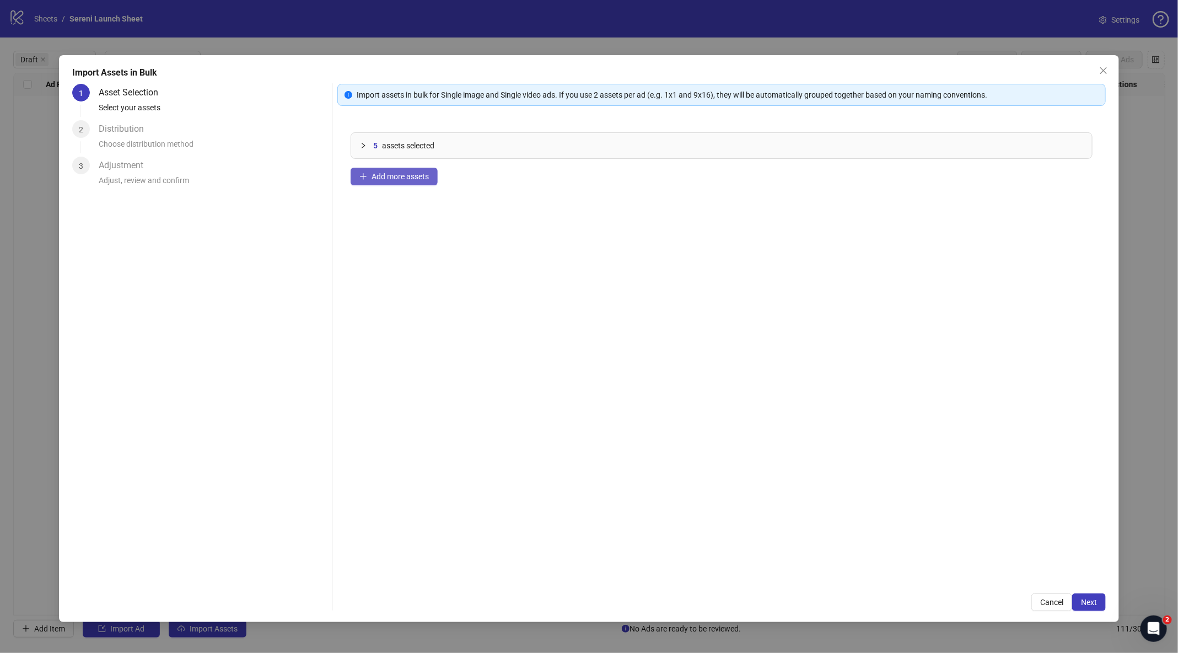
click at [366, 173] on icon "plus" at bounding box center [363, 176] width 8 height 8
click at [846, 411] on button "Next" at bounding box center [1089, 602] width 34 height 18
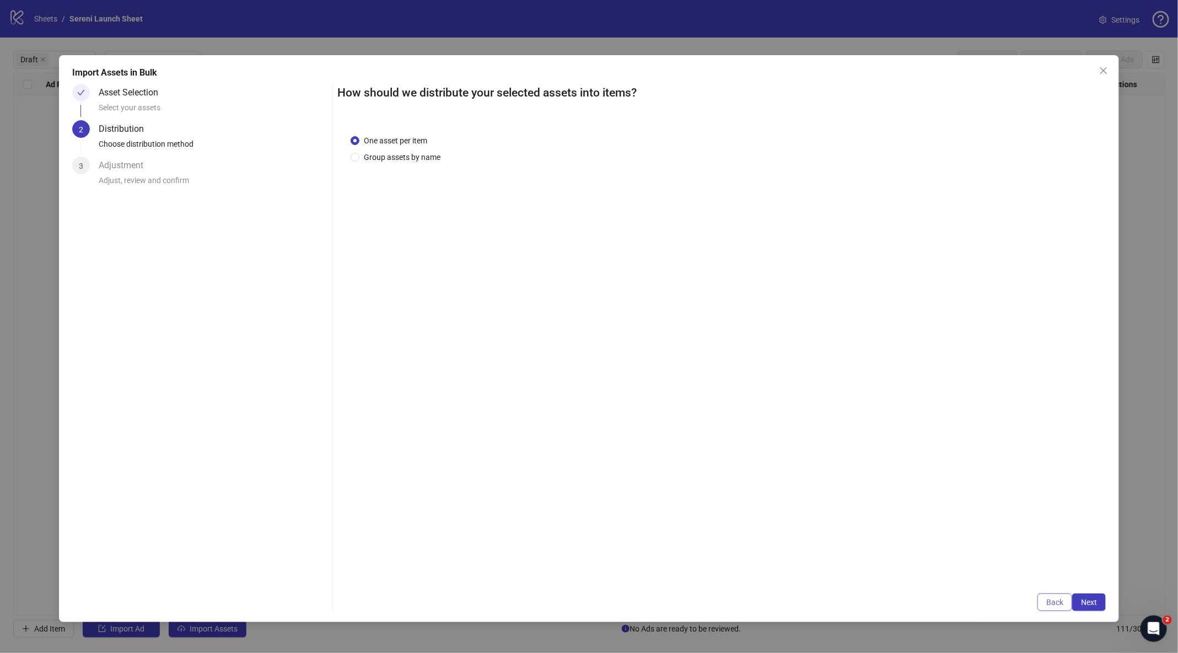
click at [846, 411] on span "Back" at bounding box center [1054, 601] width 17 height 9
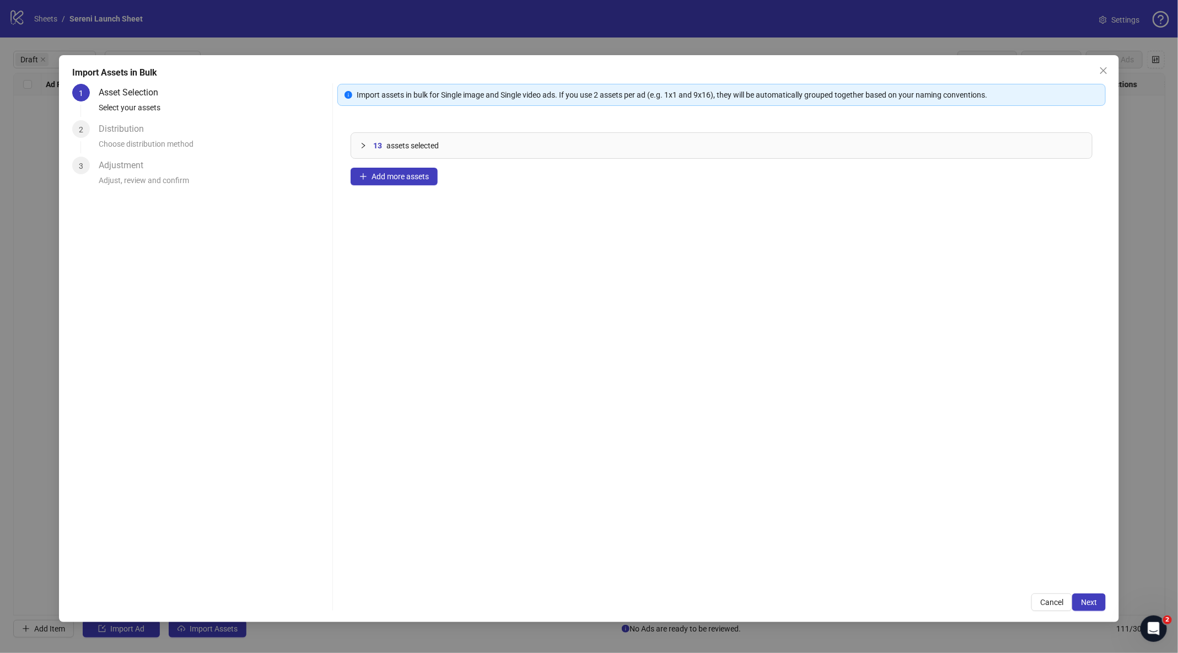
click at [846, 411] on span "Cancel" at bounding box center [1051, 601] width 23 height 9
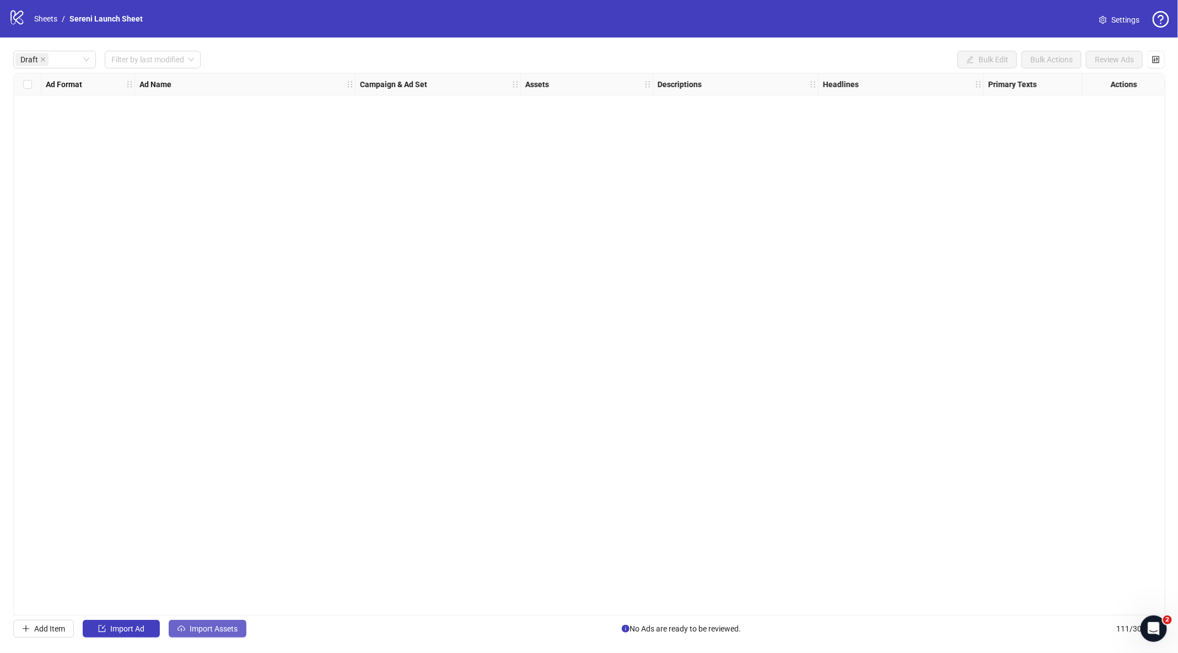
click at [198, 411] on span "Import Assets" at bounding box center [214, 628] width 48 height 9
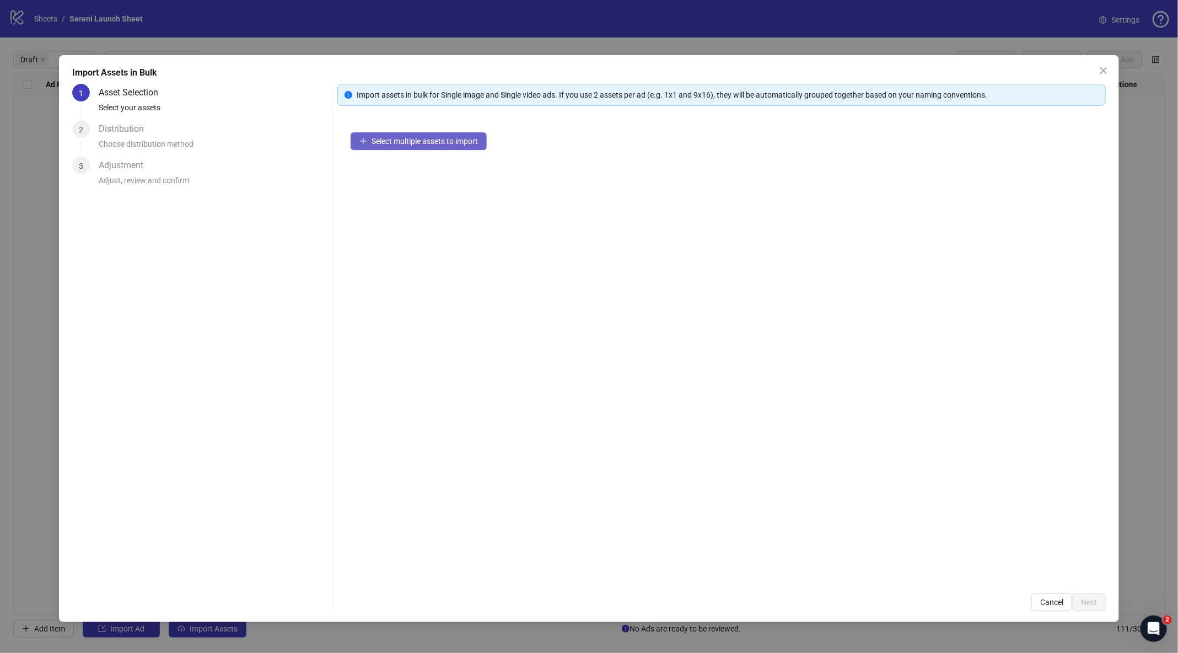
click at [410, 148] on button "Select multiple assets to import" at bounding box center [419, 141] width 136 height 18
click at [846, 411] on span "Next" at bounding box center [1089, 601] width 16 height 9
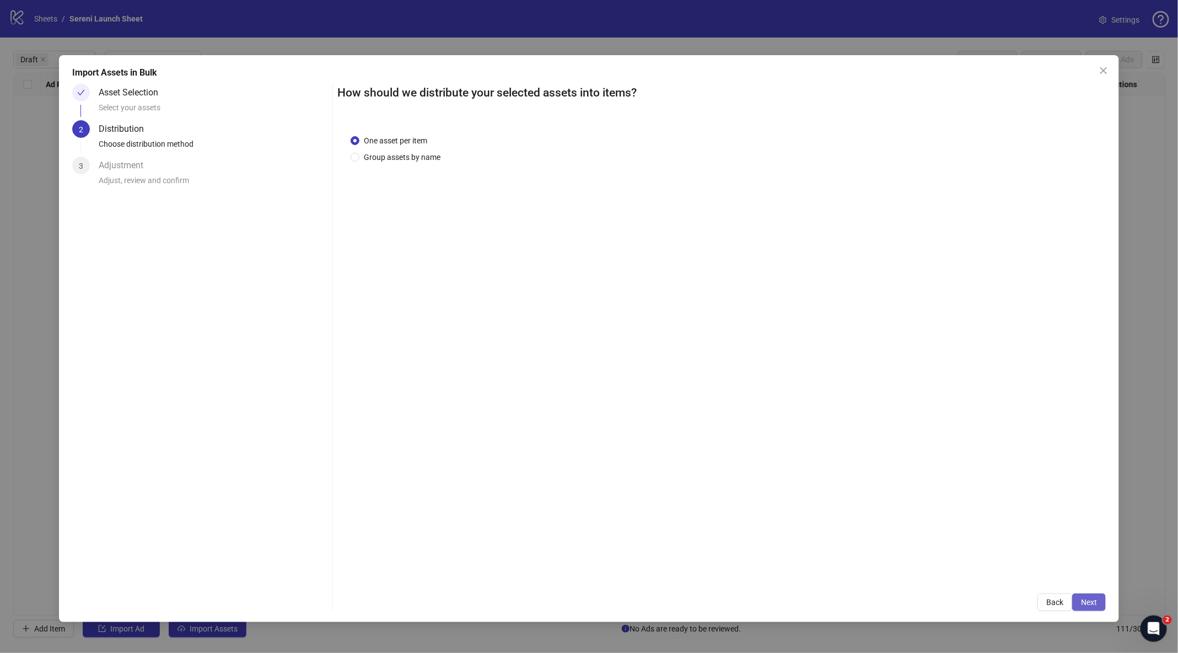
click at [846, 411] on span "Next" at bounding box center [1089, 601] width 16 height 9
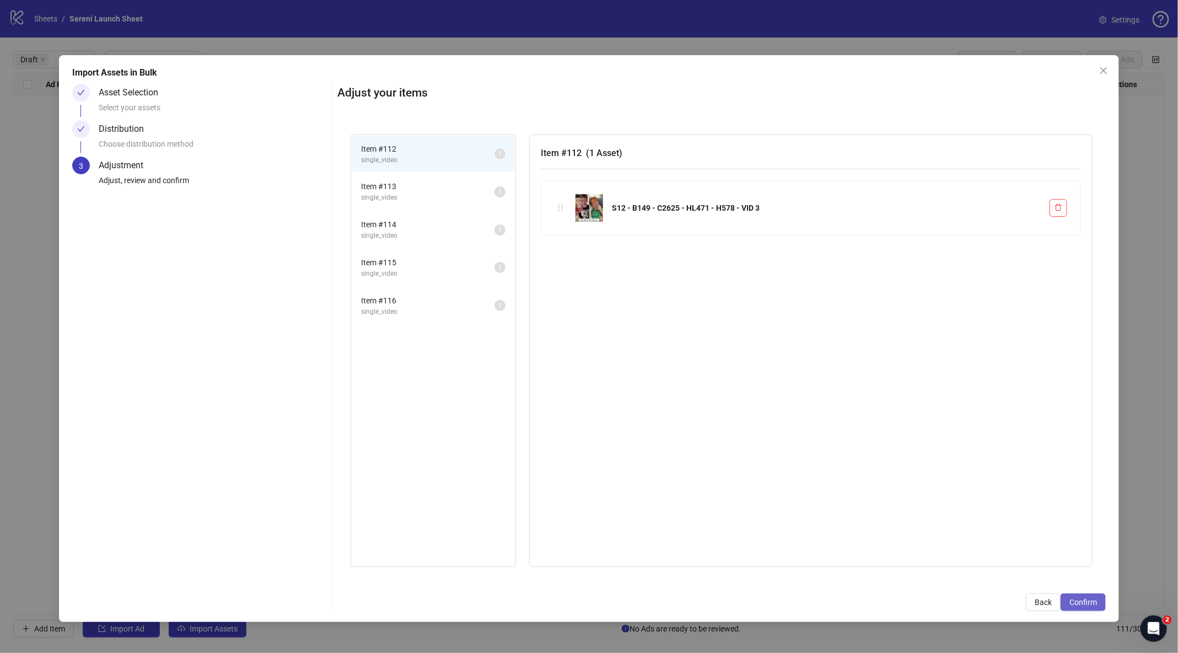
click at [846, 411] on span "Confirm" at bounding box center [1083, 601] width 28 height 9
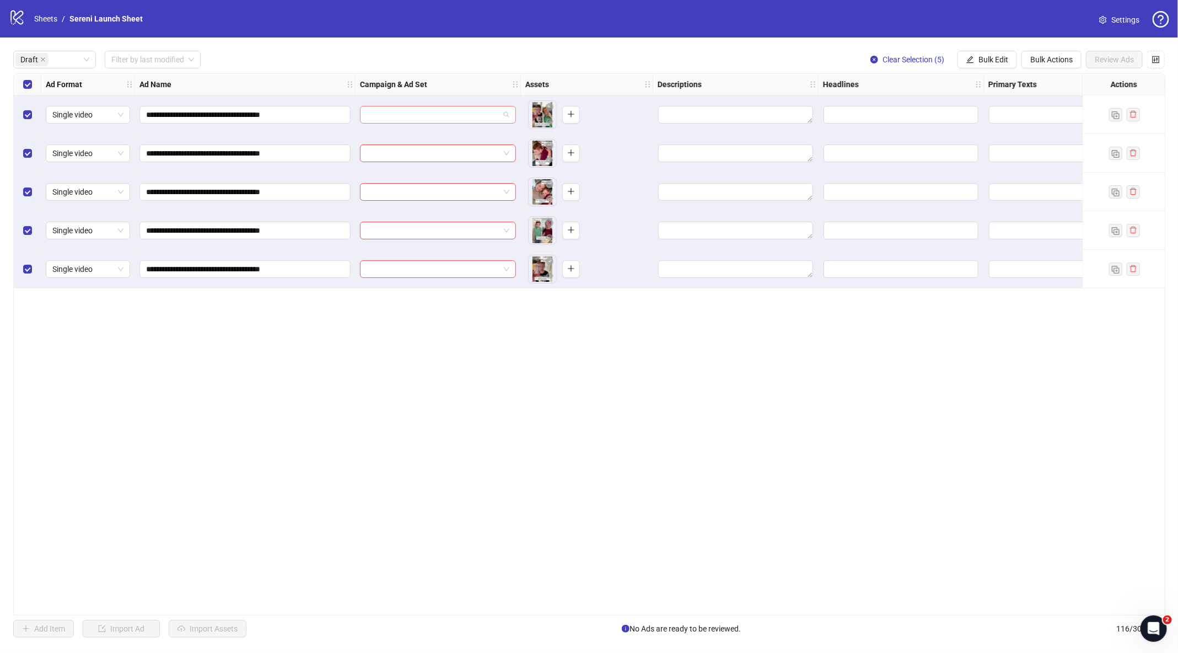
click at [425, 114] on input "search" at bounding box center [432, 114] width 133 height 17
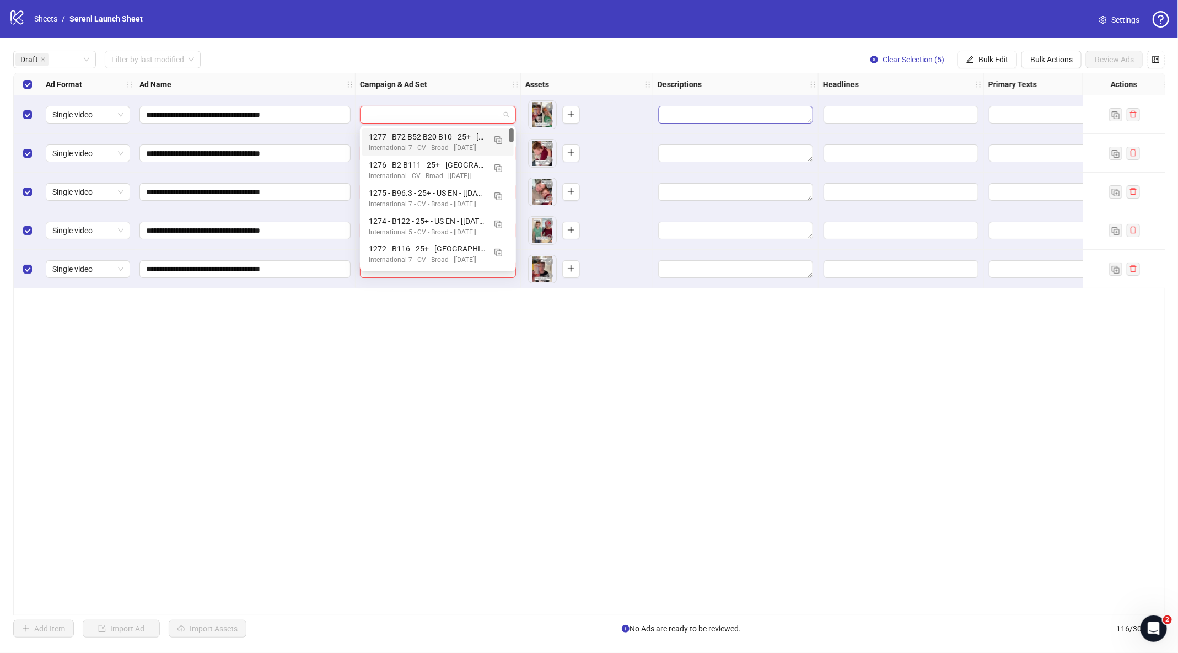
scroll to position [0, 120]
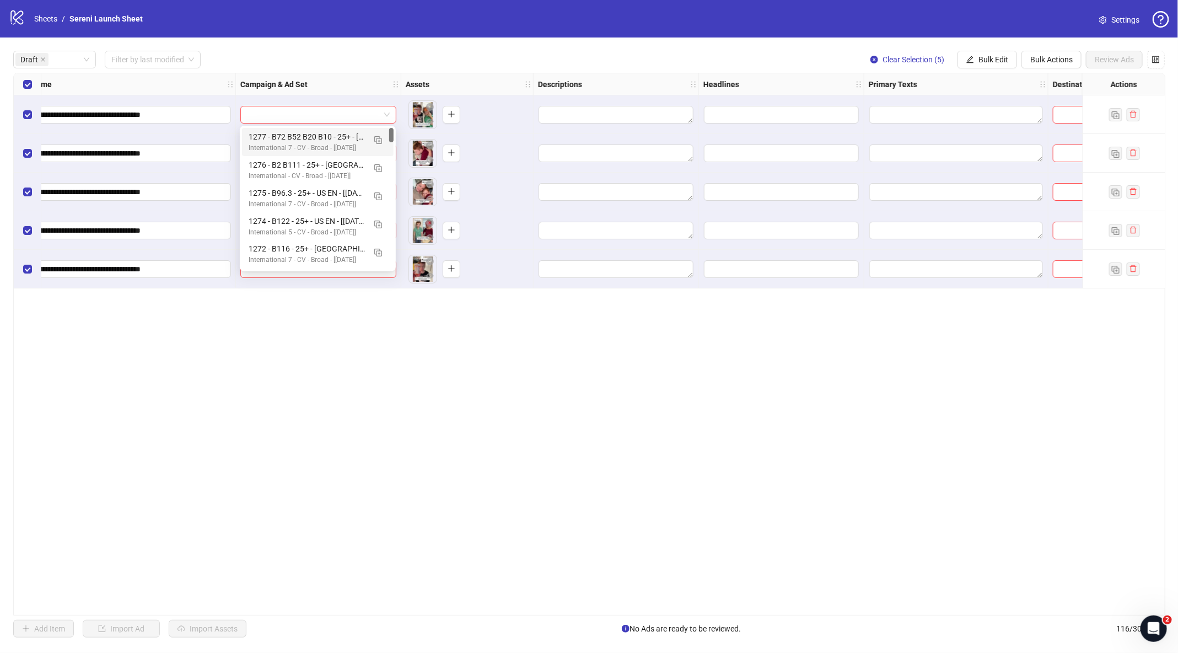
click at [755, 124] on div at bounding box center [781, 114] width 165 height 39
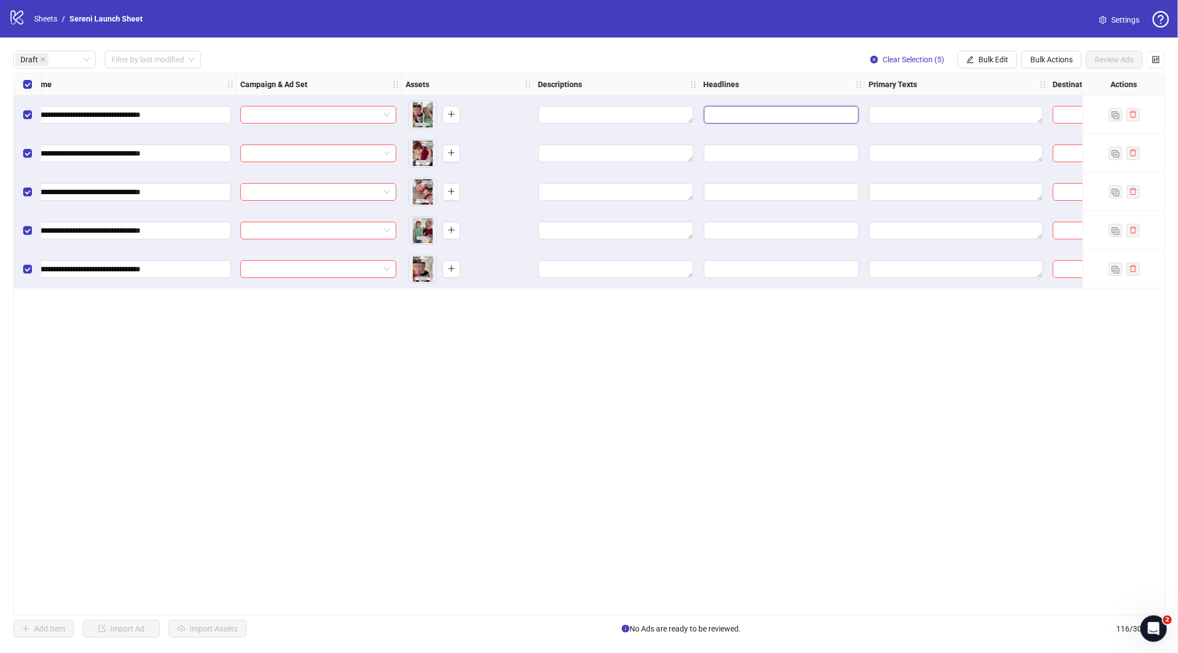
click at [755, 121] on input "Edit values" at bounding box center [781, 115] width 155 height 18
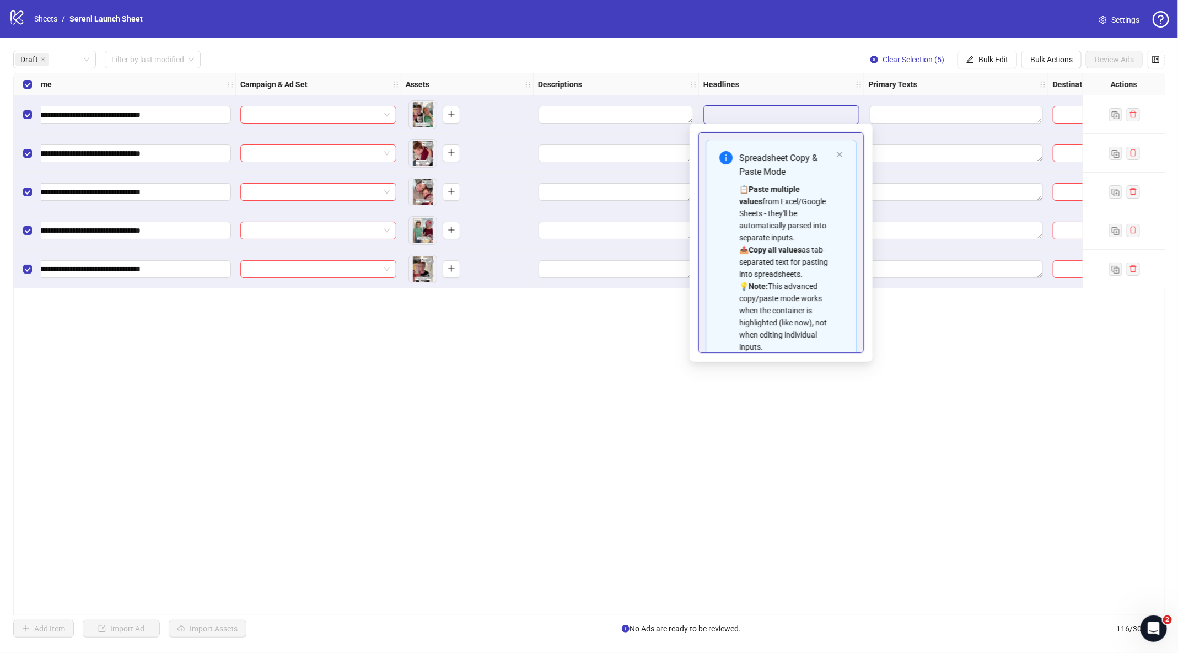
type input "*"
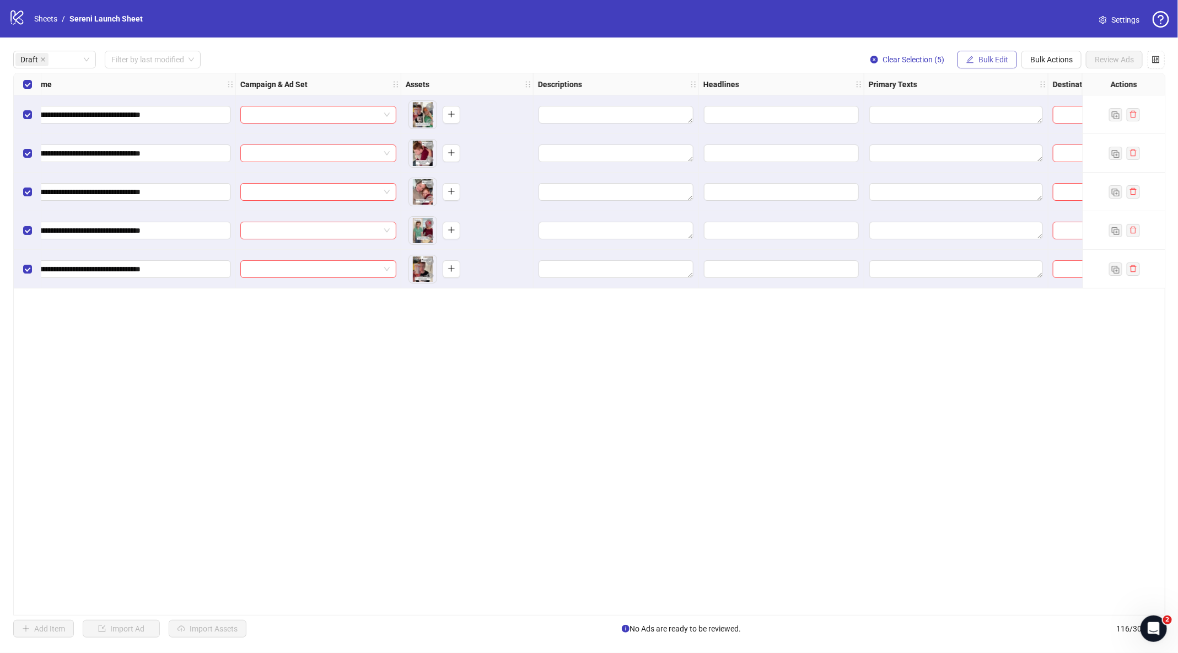
click at [846, 64] on button "Bulk Edit" at bounding box center [987, 60] width 60 height 18
click at [846, 145] on li "Headlines" at bounding box center [999, 152] width 79 height 18
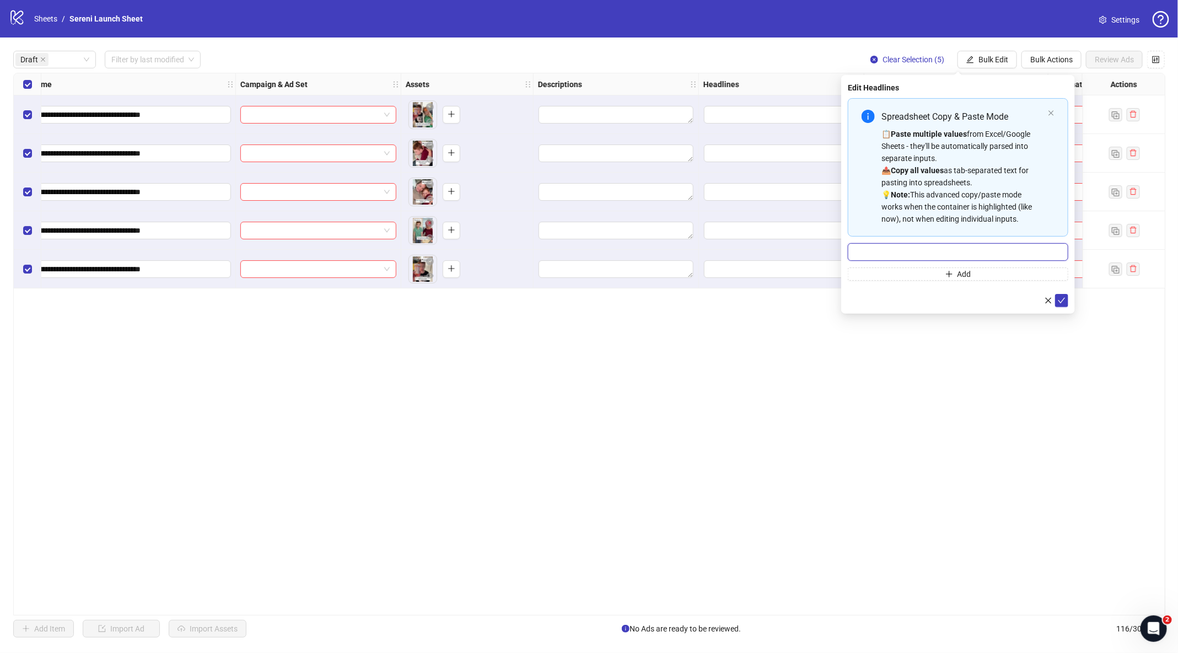
click at [846, 254] on input "Multi-input container - paste or copy values" at bounding box center [958, 252] width 220 height 18
type input "**********"
click at [846, 296] on icon "check" at bounding box center [1062, 300] width 8 height 8
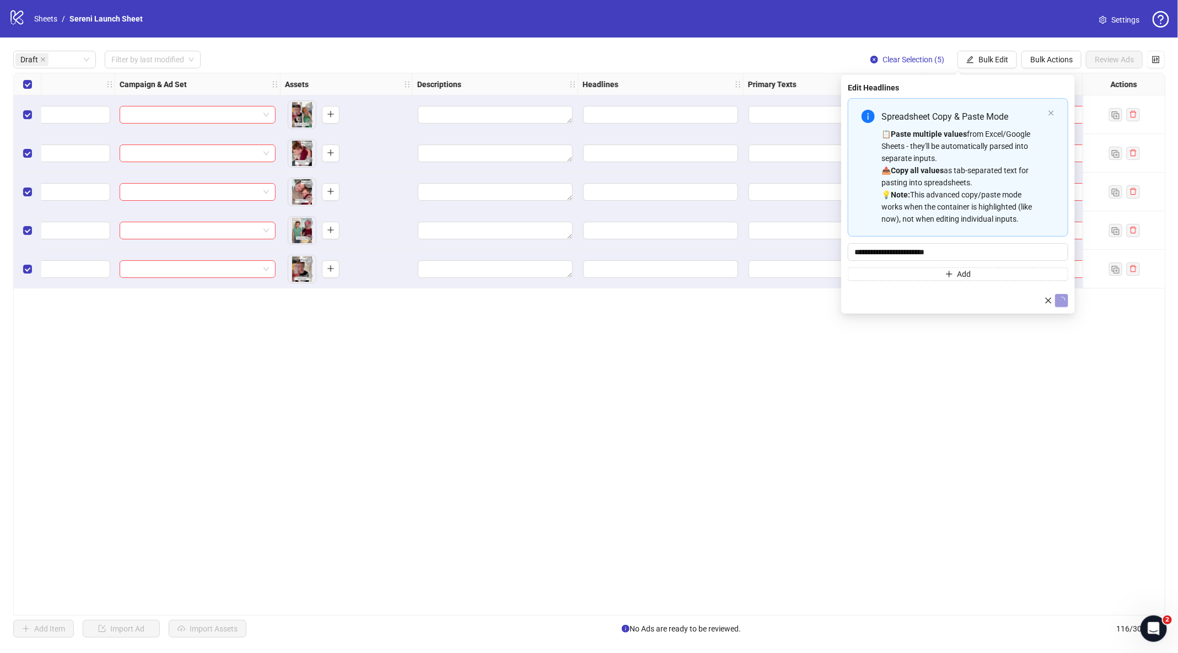
scroll to position [0, 426]
